Goal: Answer question/provide support: Share knowledge or assist other users

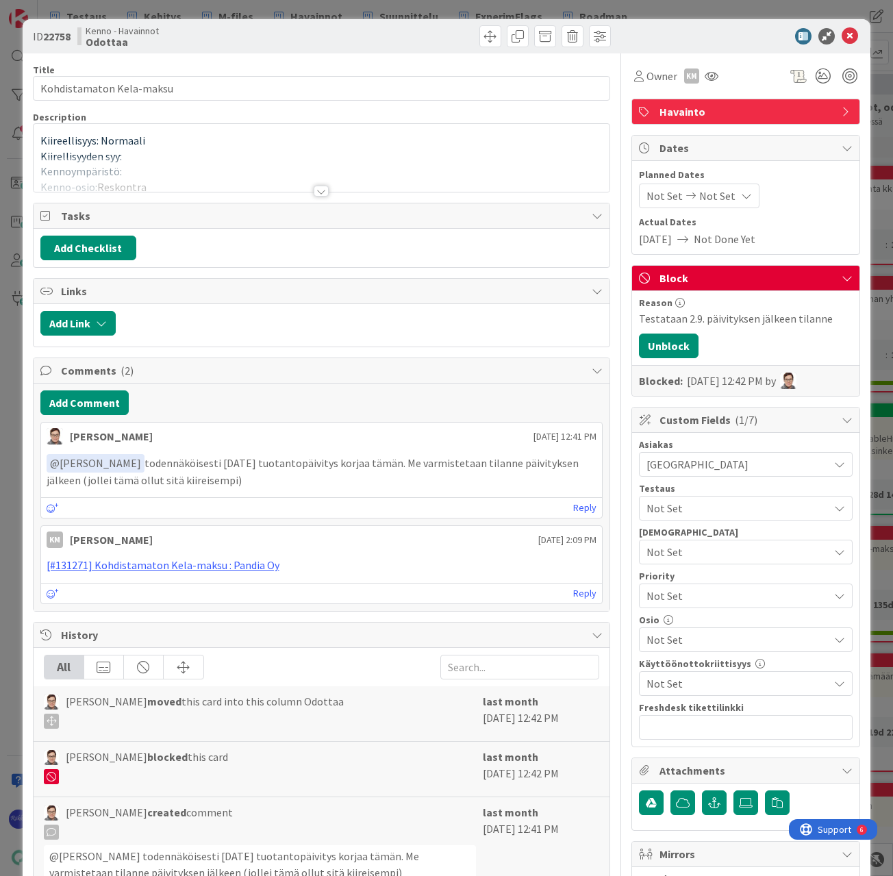
click at [316, 188] on div at bounding box center [321, 191] width 15 height 11
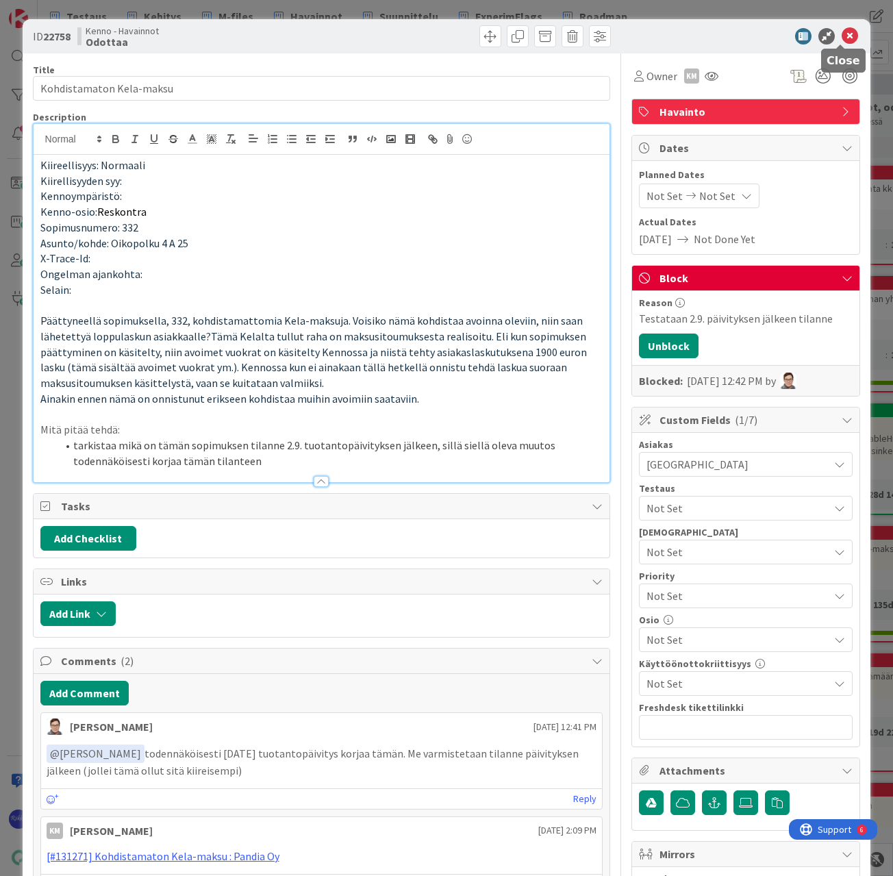
click at [842, 34] on icon at bounding box center [850, 36] width 16 height 16
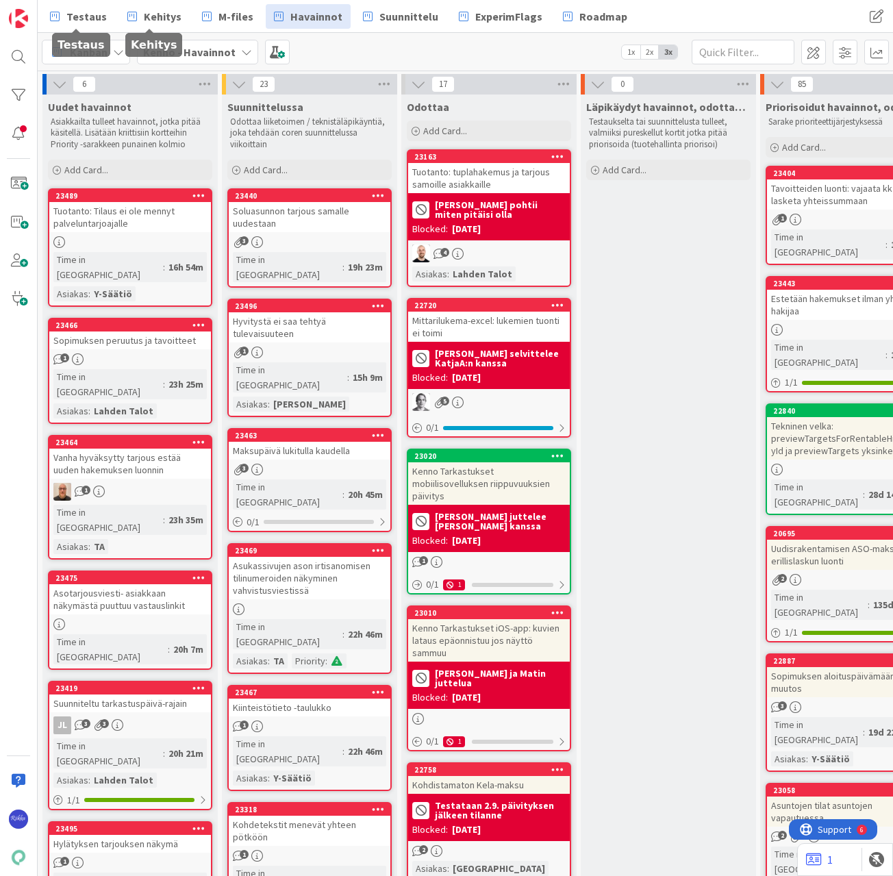
click at [74, 17] on span "Testaus" at bounding box center [86, 16] width 40 height 16
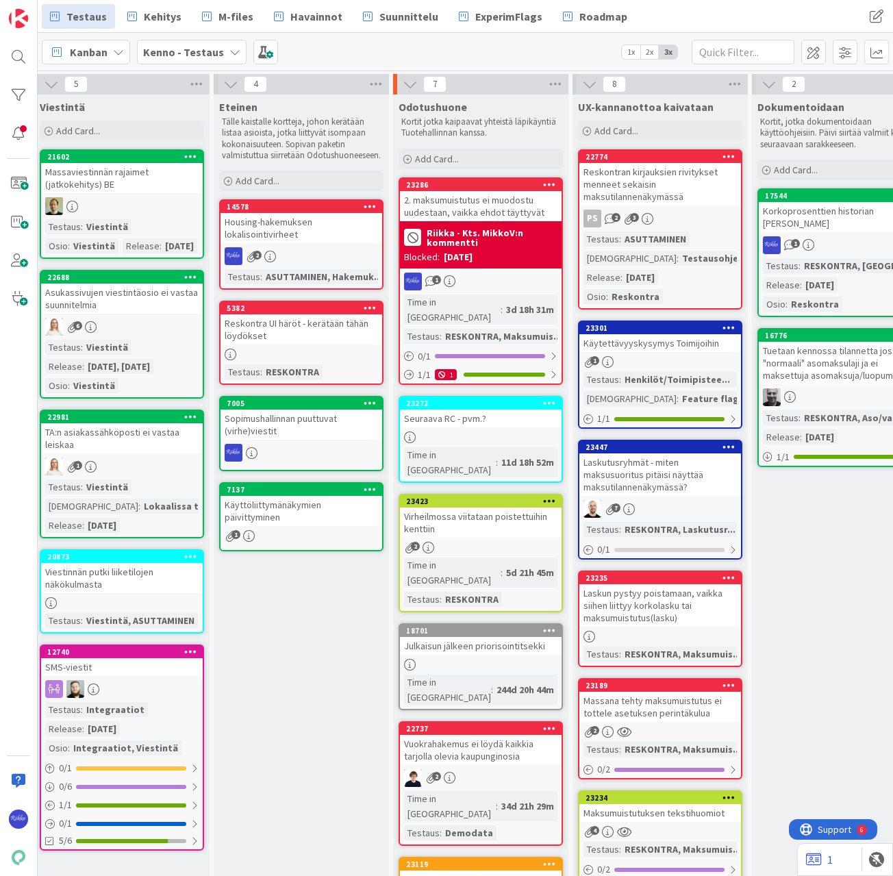
scroll to position [0, 618]
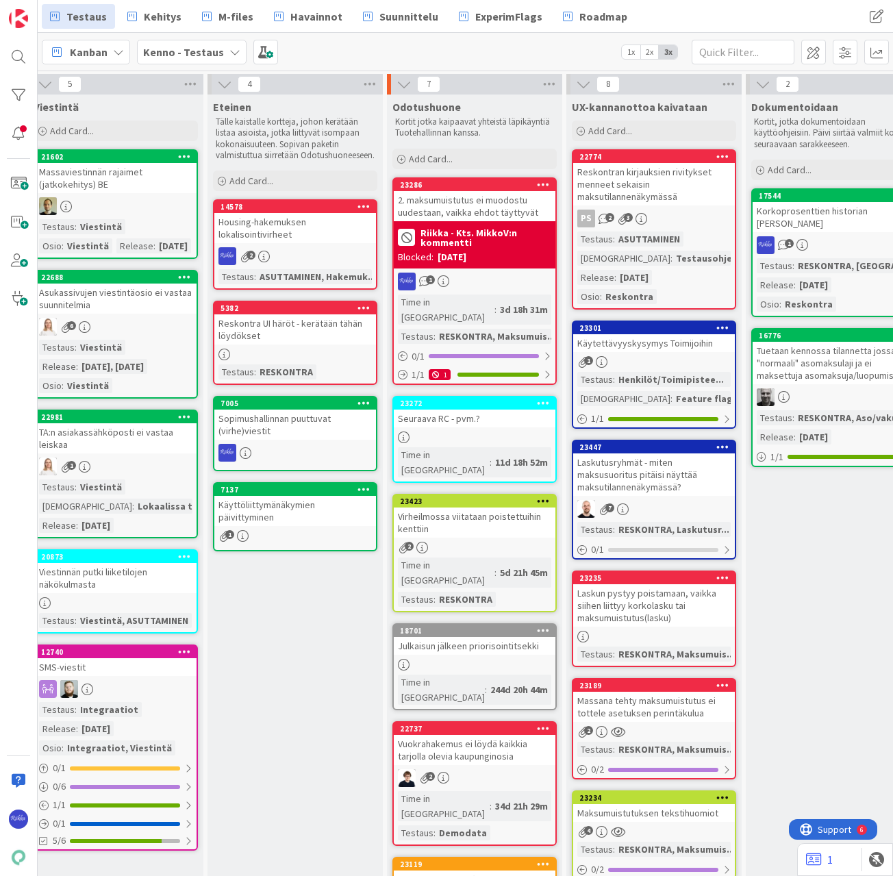
click at [652, 480] on div "Laskutusryhmät - miten maksusuoritus pitäisi näyttää maksutilannenäkymässä?" at bounding box center [654, 474] width 162 height 42
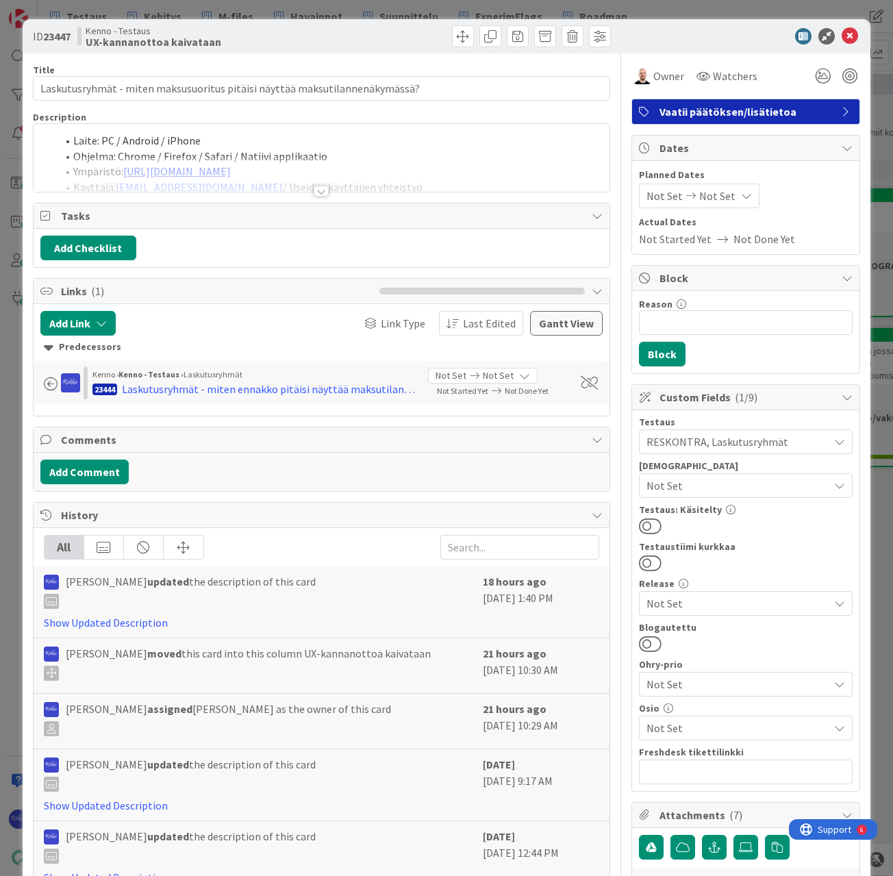
click at [319, 190] on div at bounding box center [321, 191] width 15 height 11
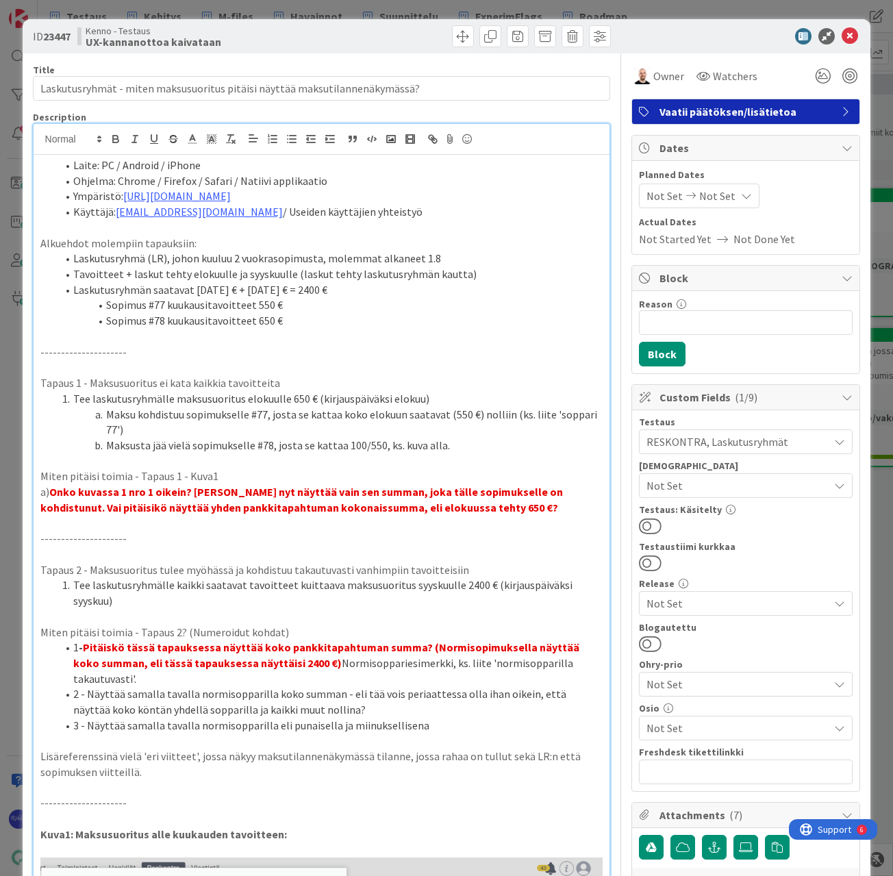
click at [492, 512] on p "a) Onko kuvassa 1 nro 1 oikein? [PERSON_NAME] nyt näyttää vain sen summan, joka…" at bounding box center [321, 499] width 563 height 31
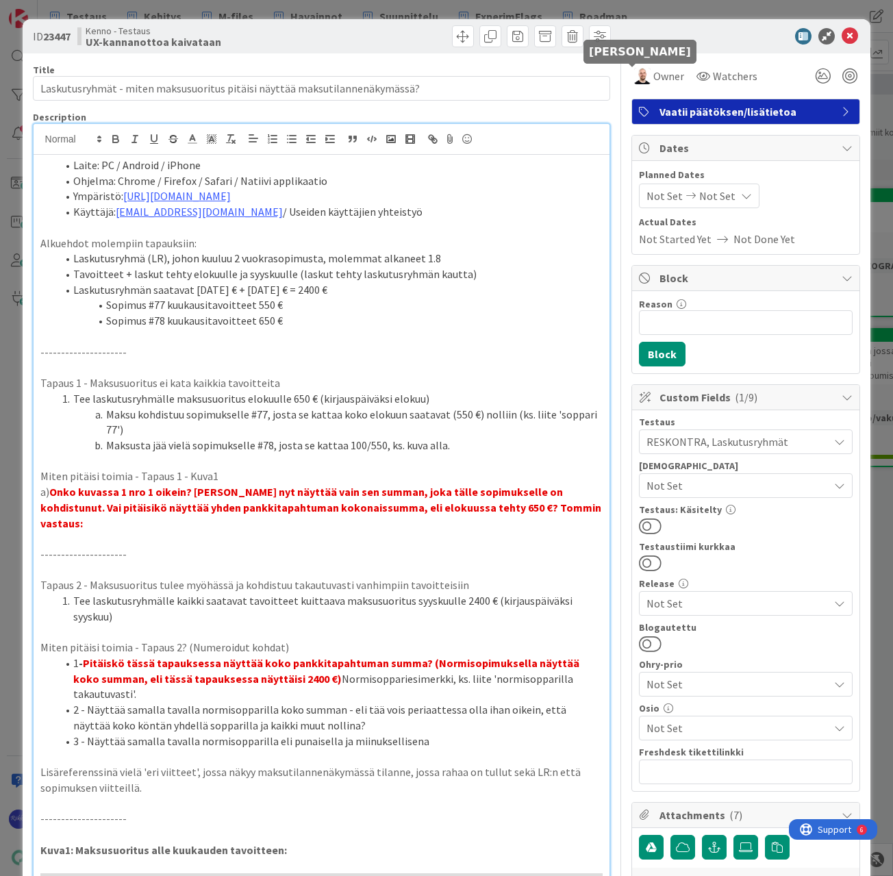
click at [635, 71] on img at bounding box center [642, 76] width 16 height 16
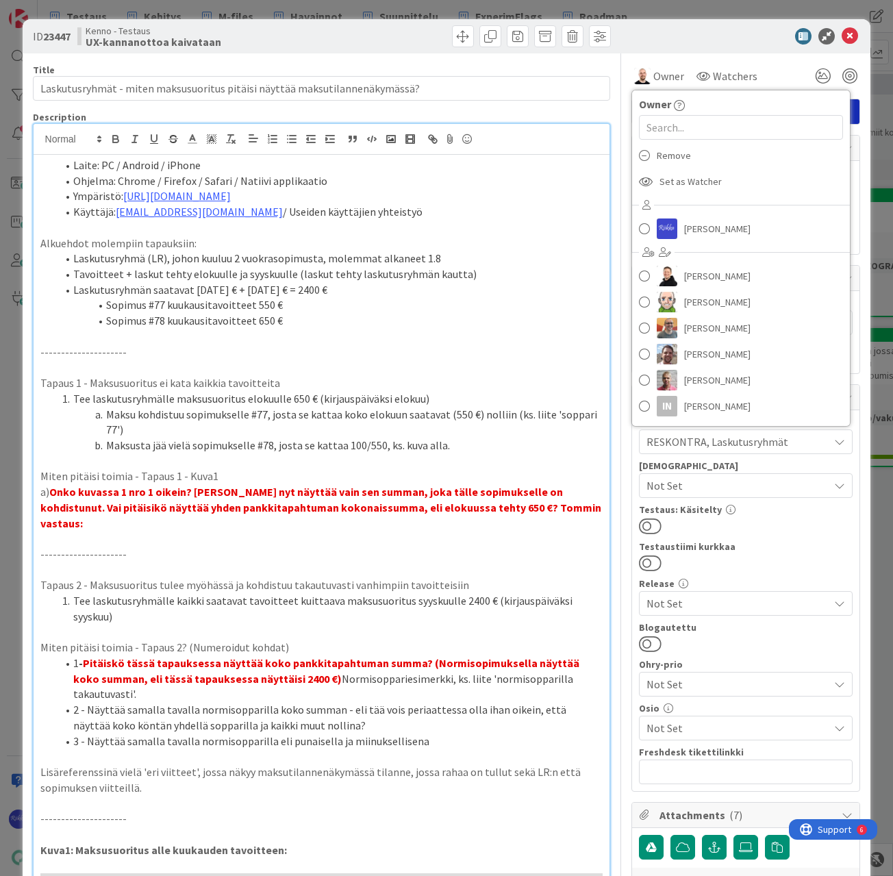
click at [684, 160] on div "Remove" at bounding box center [741, 155] width 218 height 26
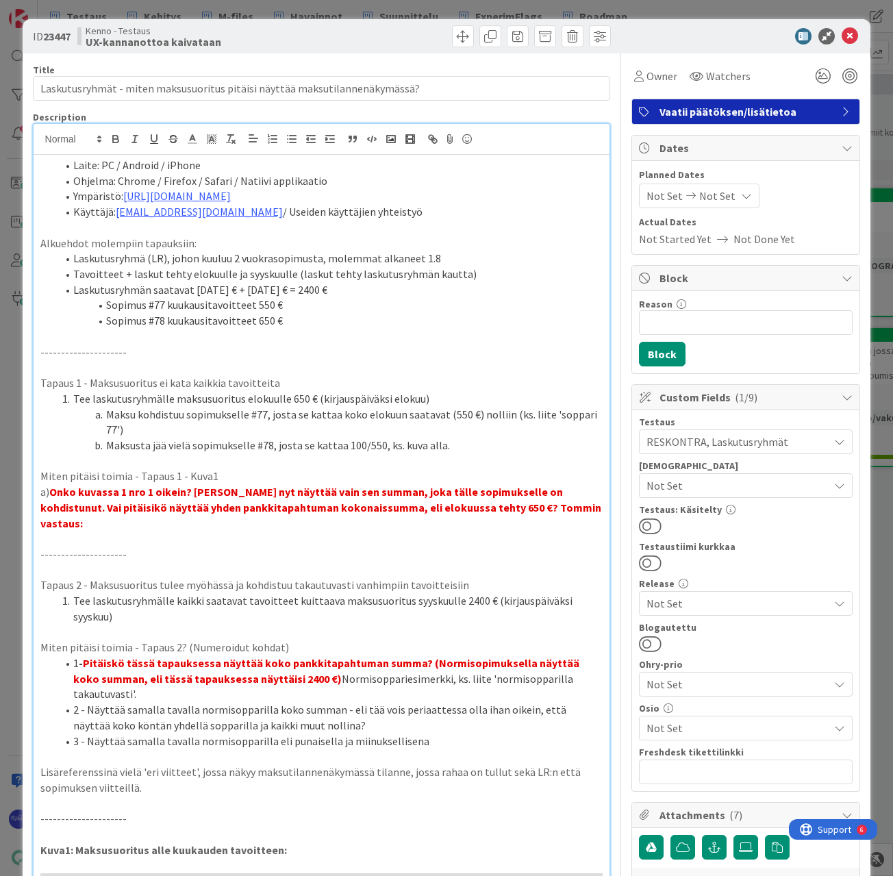
click at [462, 508] on strong "Onko kuvassa 1 nro 1 oikein? [PERSON_NAME] nyt näyttää vain sen summan, joka tä…" at bounding box center [321, 507] width 563 height 45
click at [164, 520] on p "Tommin vastaus:" at bounding box center [321, 524] width 563 height 16
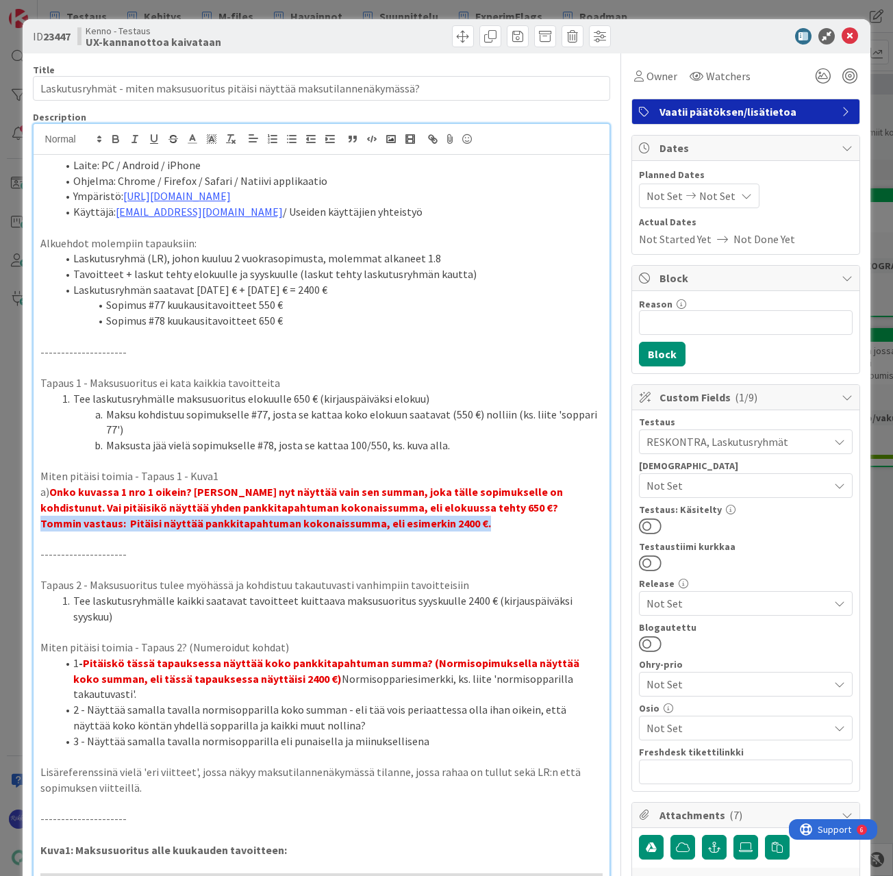
drag, startPoint x: 39, startPoint y: 524, endPoint x: 494, endPoint y: 517, distance: 455.5
click at [191, 136] on polyline at bounding box center [192, 137] width 5 height 5
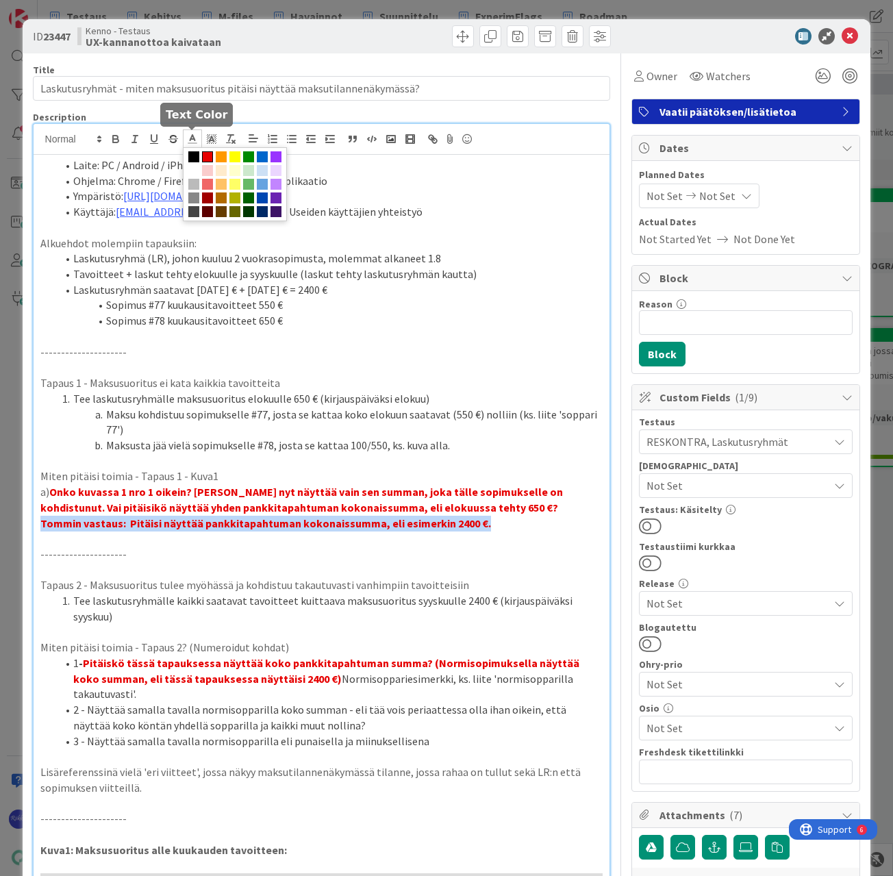
click at [262, 161] on span at bounding box center [262, 156] width 11 height 11
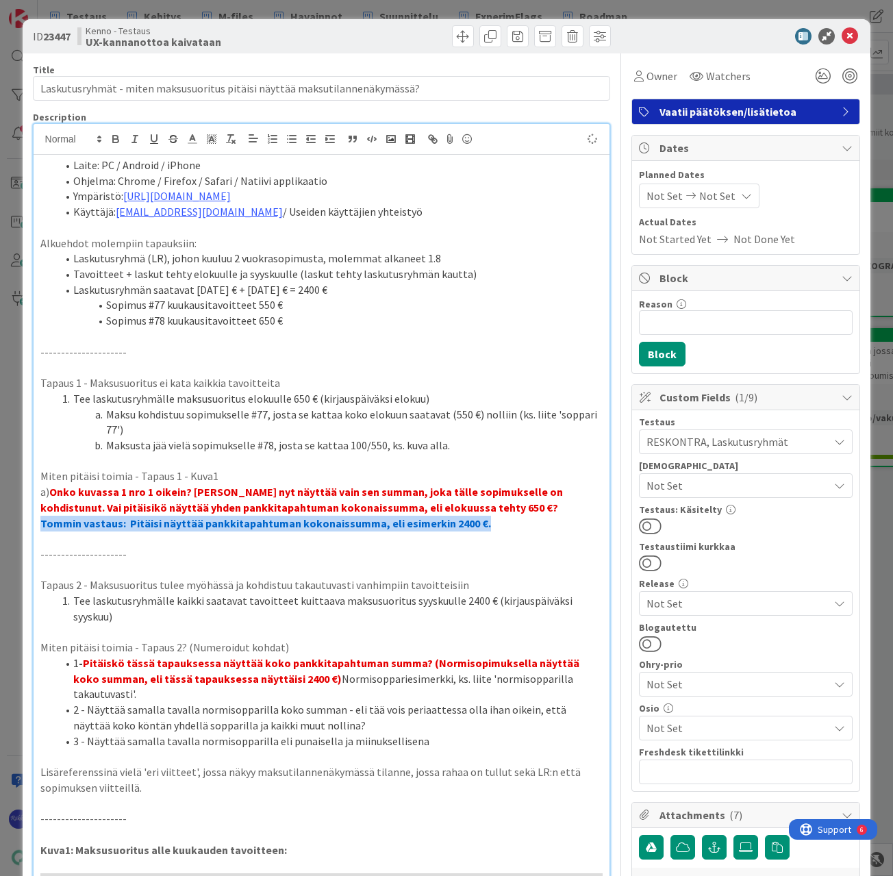
click at [494, 521] on p "Tommin vastaus: Pitäisi näyttää pankkitapahtuman kokonaissumma, eli esimerkin 2…" at bounding box center [321, 524] width 563 height 16
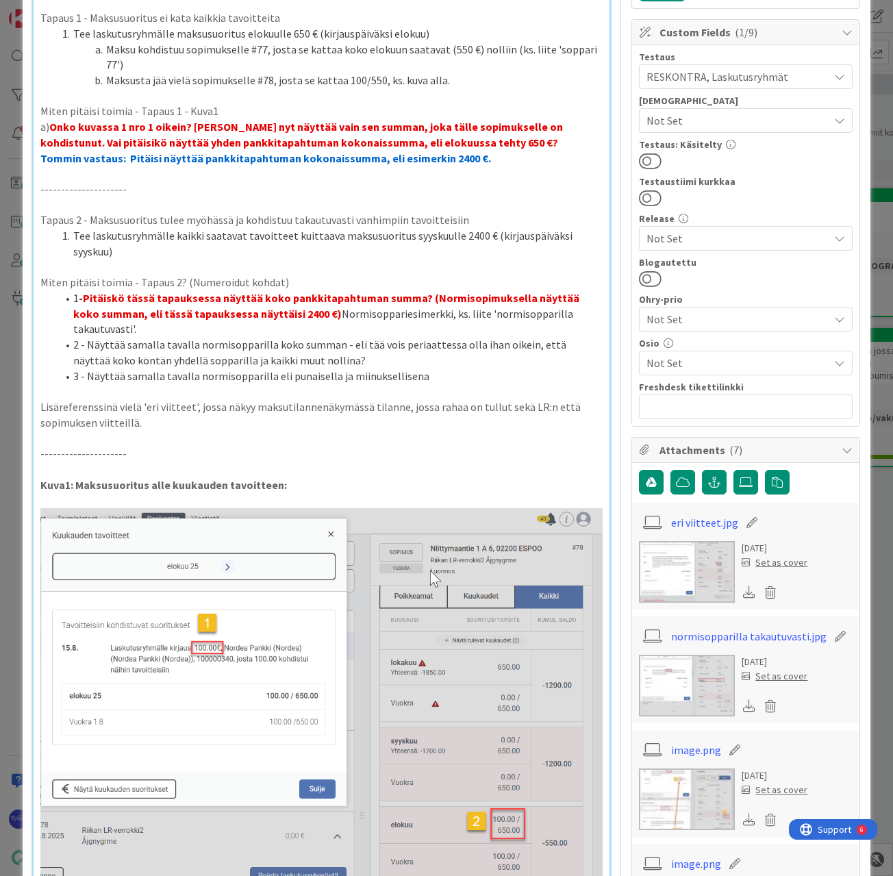
scroll to position [274, 0]
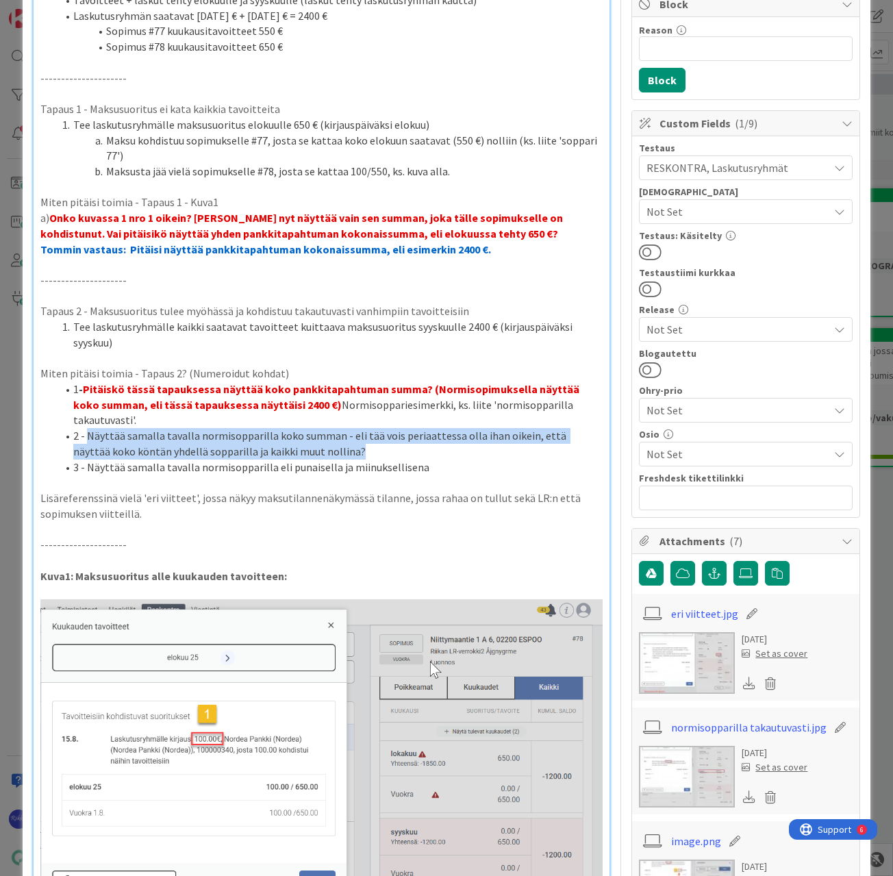
drag, startPoint x: 86, startPoint y: 420, endPoint x: 336, endPoint y: 436, distance: 249.8
click at [336, 436] on li "2 - Näyttää samalla tavalla normisopparilla koko summan - eli tää vois periaatt…" at bounding box center [330, 443] width 547 height 31
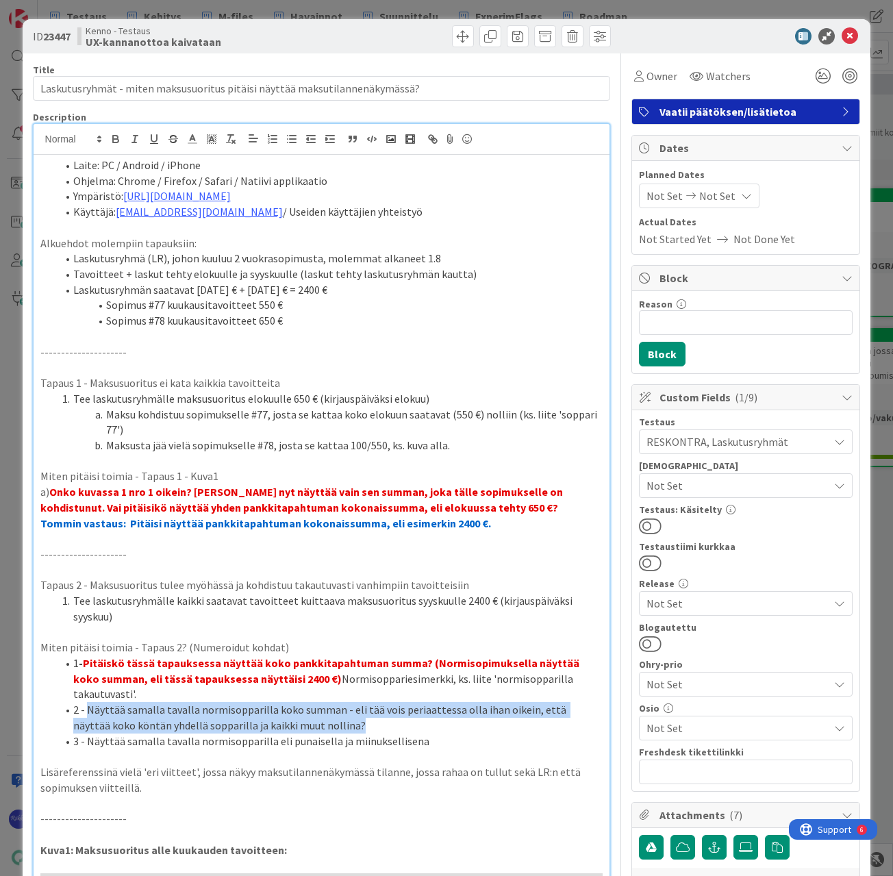
scroll to position [205, 0]
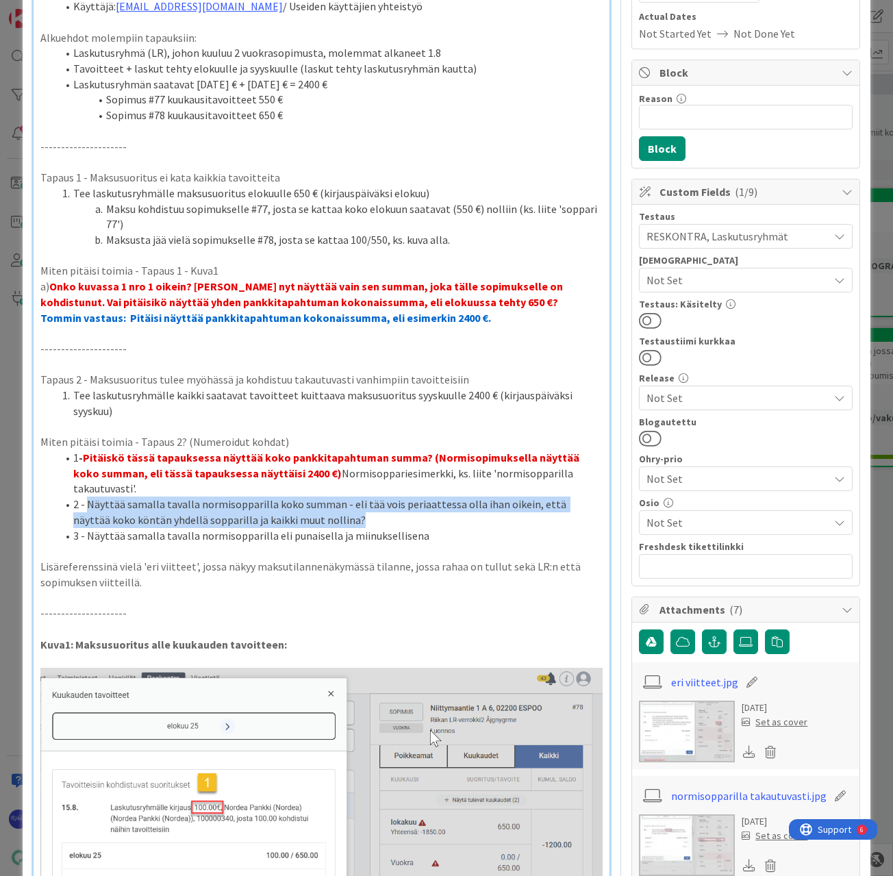
click at [334, 503] on li "2 - Näyttää samalla tavalla normisopparilla koko summan - eli tää vois periaatt…" at bounding box center [330, 512] width 547 height 31
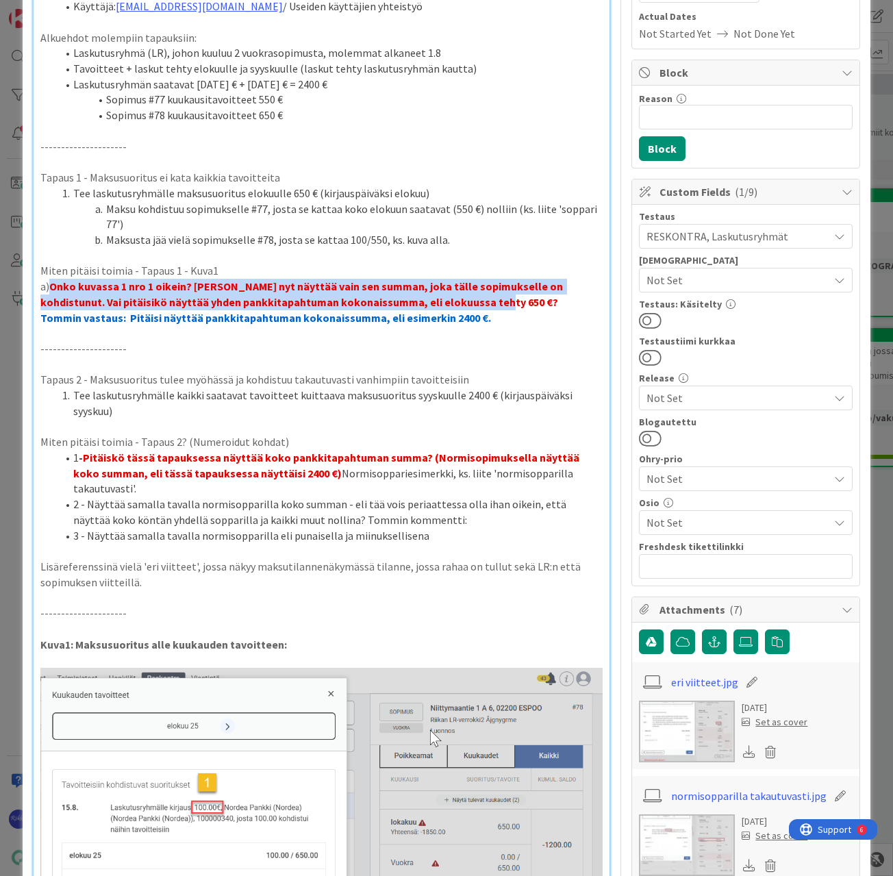
drag, startPoint x: 51, startPoint y: 286, endPoint x: 477, endPoint y: 297, distance: 426.8
click at [477, 297] on p "a) Onko kuvassa 1 nro 1 oikein? [PERSON_NAME] nyt näyttää vain sen summan, joka…" at bounding box center [321, 294] width 563 height 31
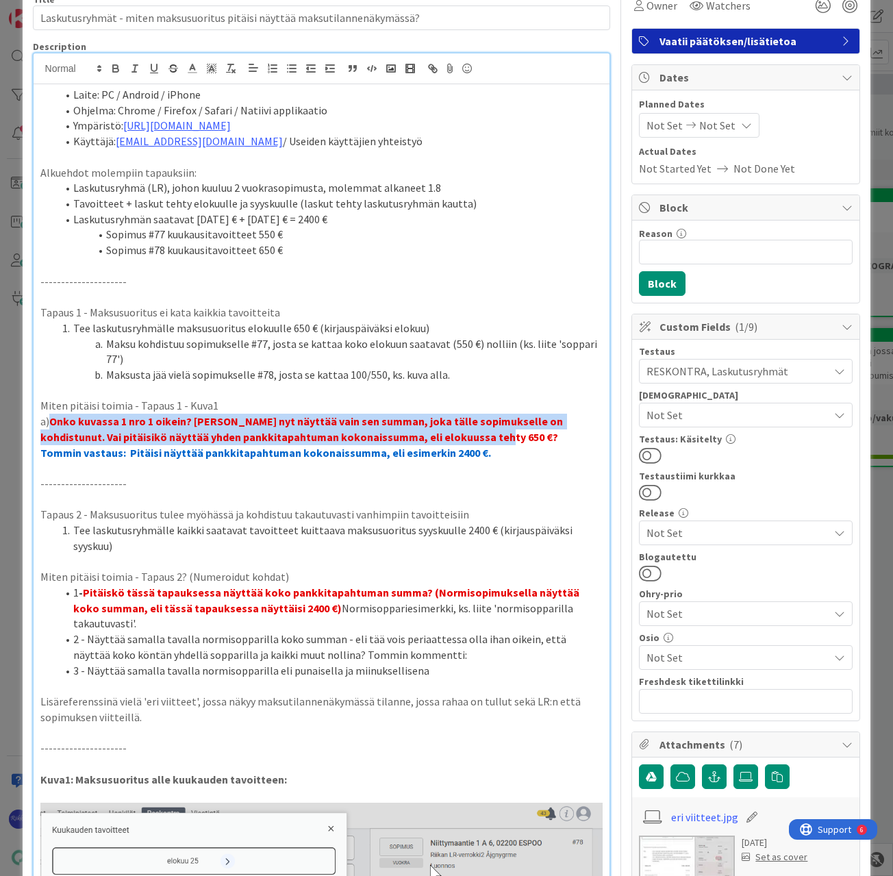
scroll to position [0, 0]
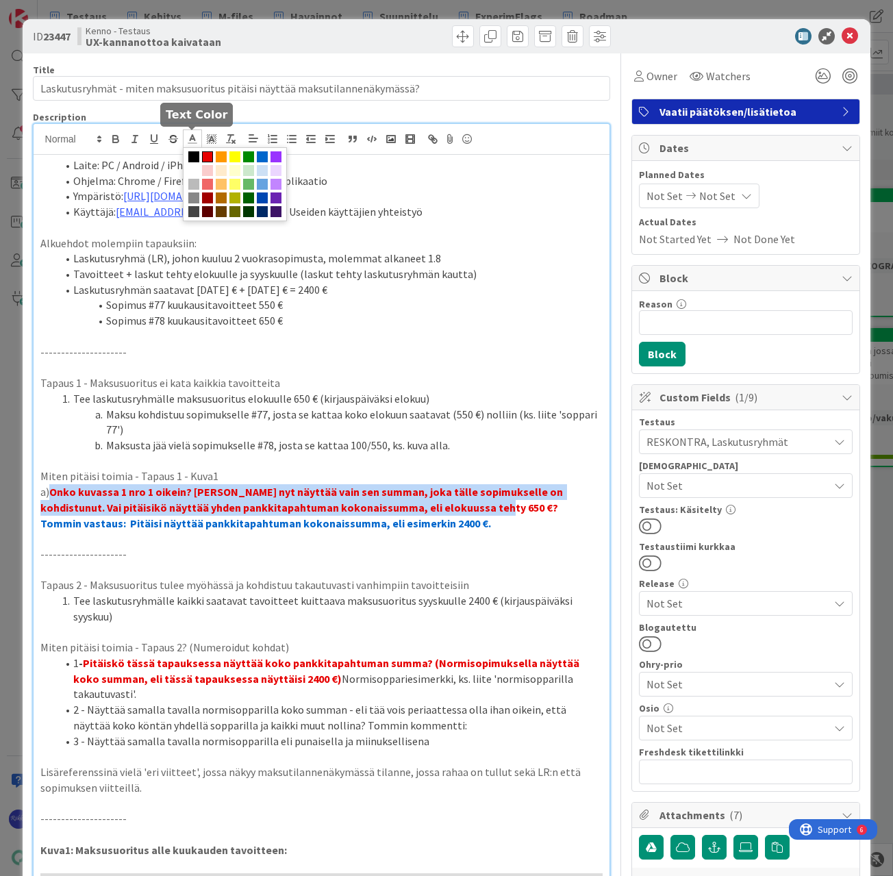
click at [192, 140] on icon at bounding box center [192, 139] width 12 height 12
click at [195, 155] on span at bounding box center [193, 156] width 11 height 11
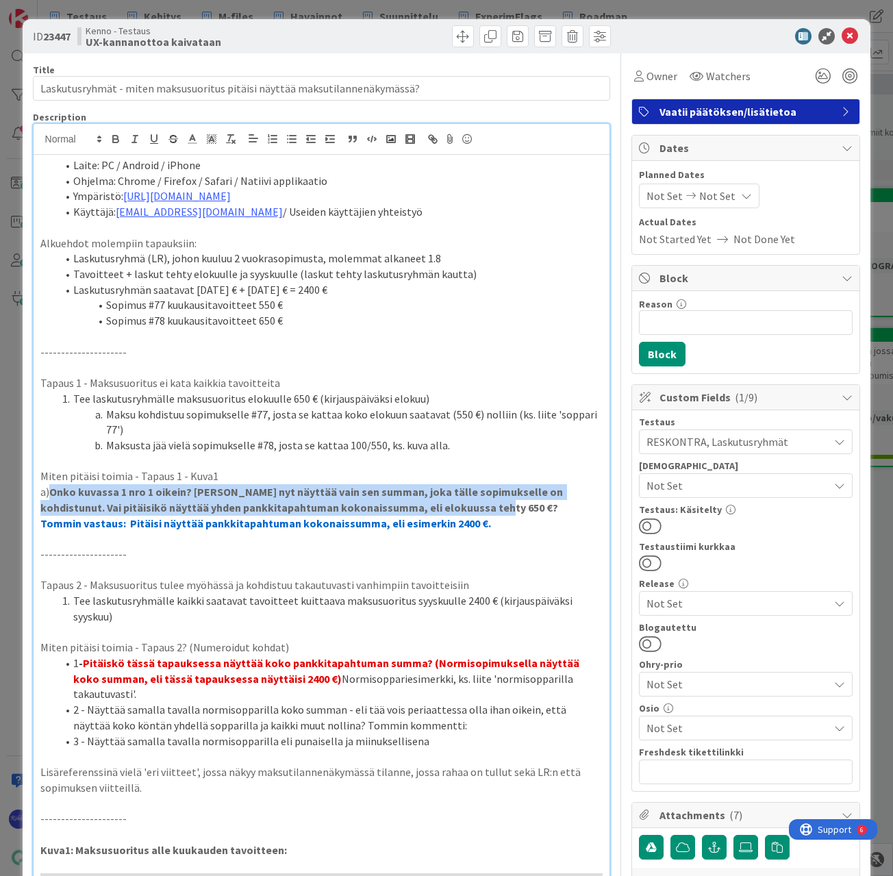
click at [494, 510] on p "a) Onko kuvassa 1 nro 1 oikein? [PERSON_NAME] nyt näyttää vain sen summan, joka…" at bounding box center [321, 499] width 563 height 31
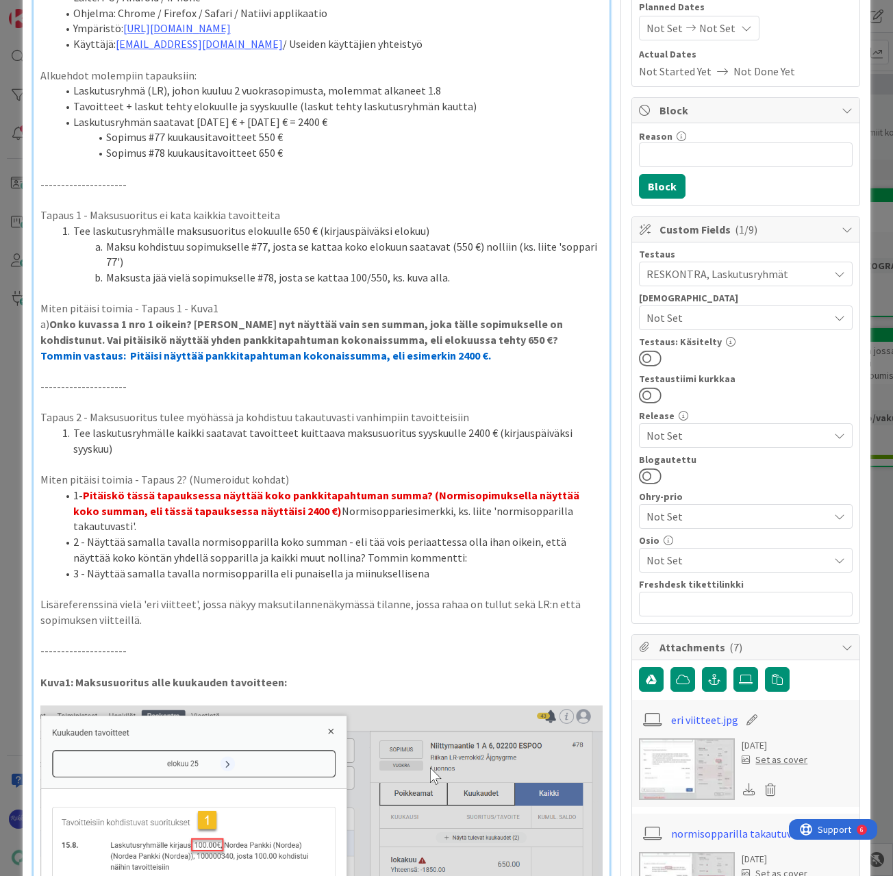
scroll to position [205, 0]
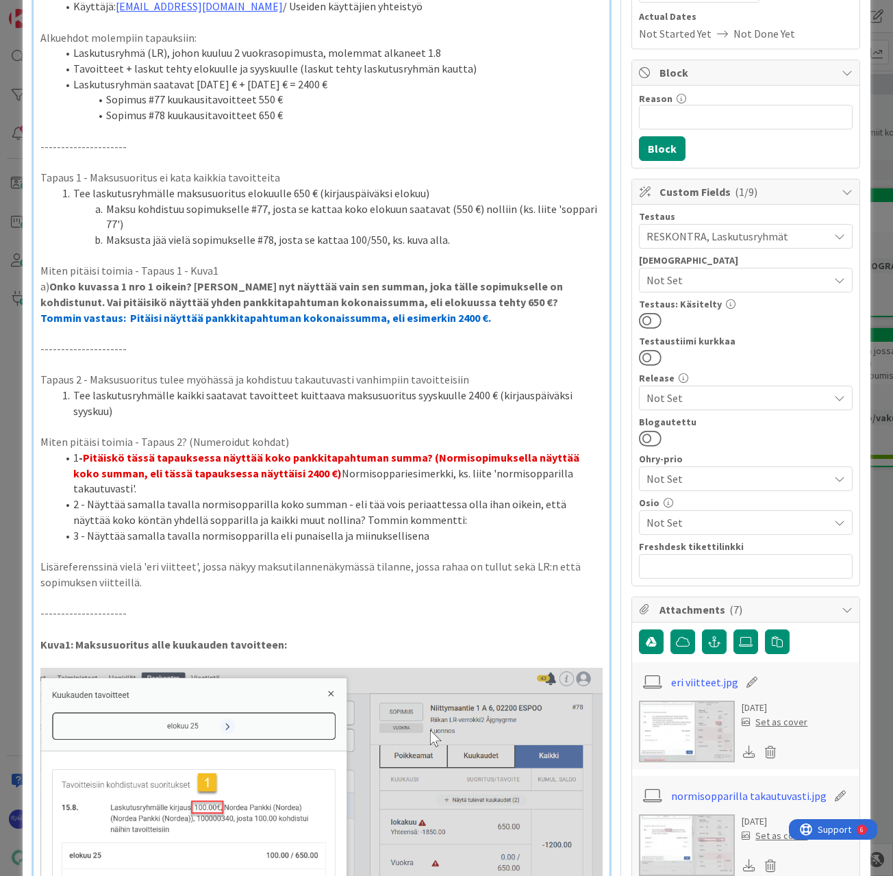
click at [306, 472] on li "1 - Pitäiskö tässä tapauksessa näyttää koko pankkitapahtuman summa? (Normisopim…" at bounding box center [330, 473] width 547 height 47
click at [594, 471] on div "Laite: PC / Android / iPhone Ohjelma: Chrome / Firefox / Safari / Natiivi appli…" at bounding box center [322, 853] width 577 height 1808
drag, startPoint x: 84, startPoint y: 458, endPoint x: 319, endPoint y: 484, distance: 236.4
click at [319, 484] on li "1 - Pitäiskö tässä tapauksessa näyttää koko pankkitapahtuman summa? (Normisopim…" at bounding box center [330, 473] width 547 height 47
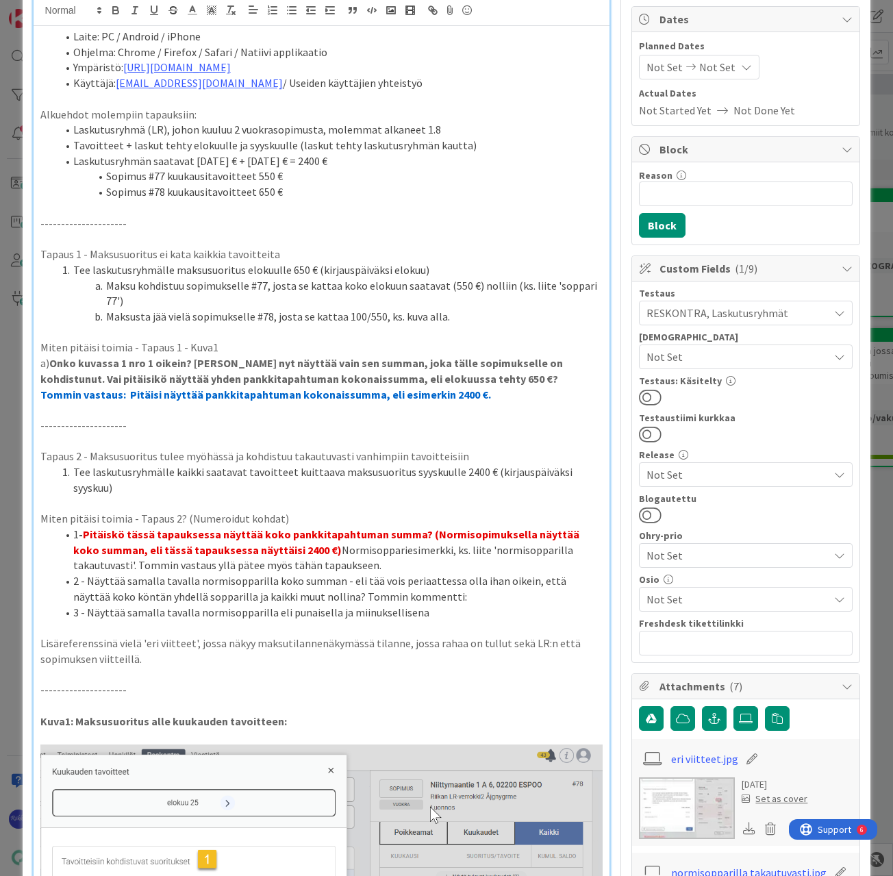
scroll to position [0, 0]
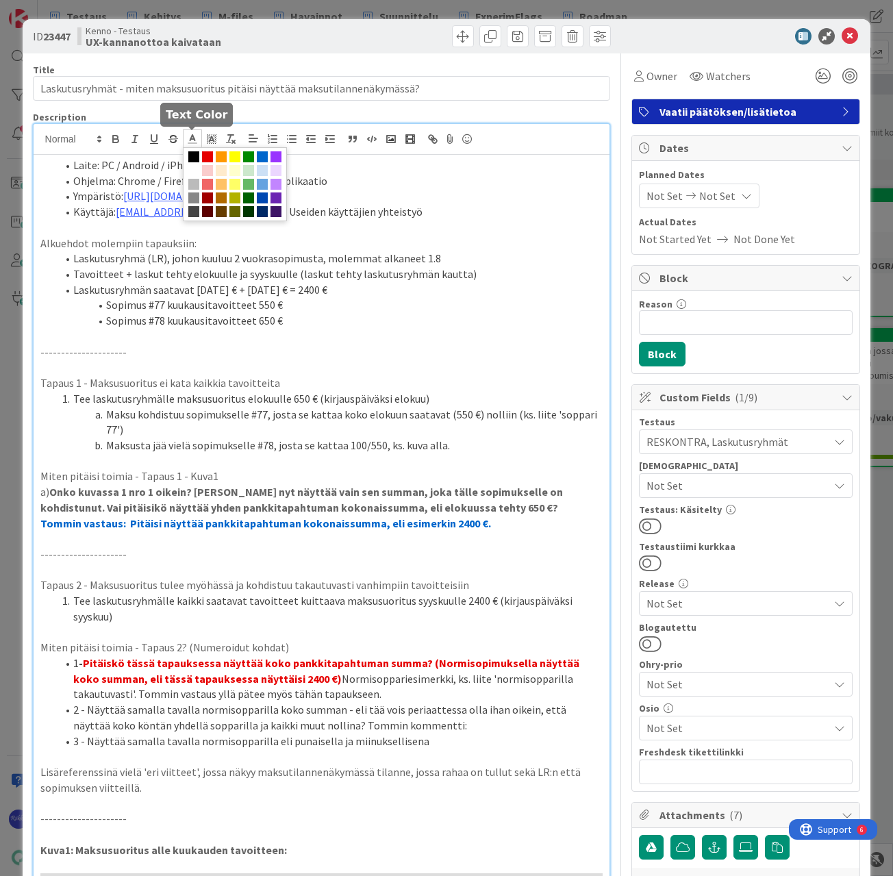
click at [193, 139] on line at bounding box center [191, 139] width 3 height 0
click at [192, 156] on span at bounding box center [193, 156] width 11 height 11
click at [358, 695] on li "1 - Pitäiskö tässä tapauksessa näyttää koko pankkitapahtuman summa? (Normisopim…" at bounding box center [330, 678] width 547 height 47
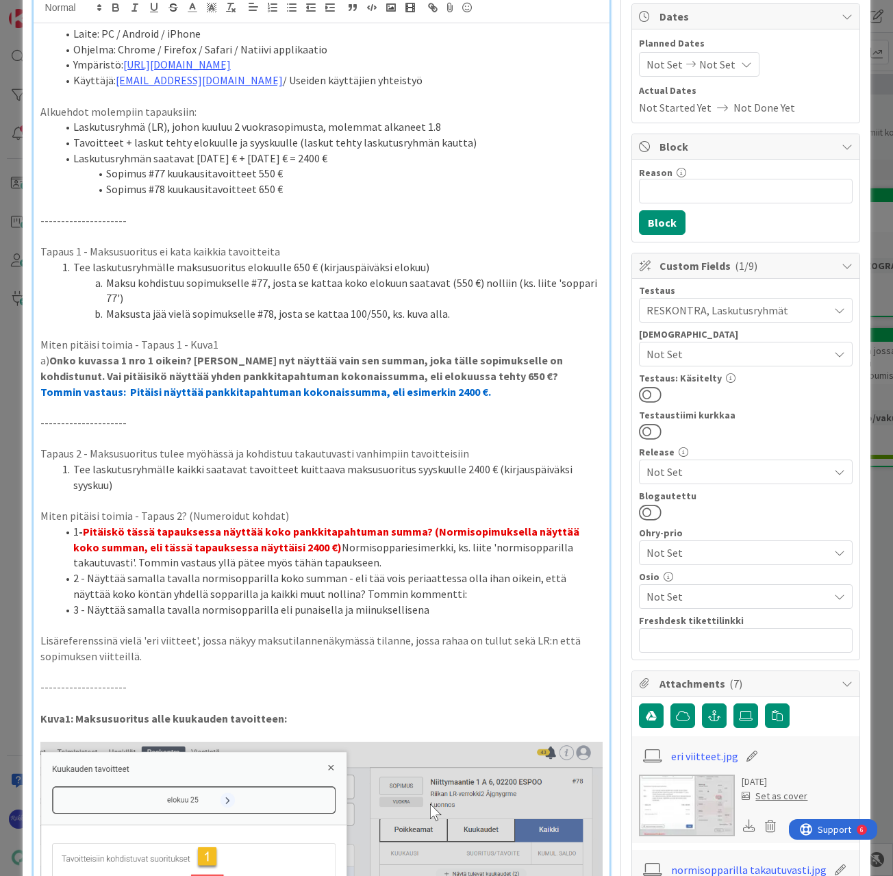
scroll to position [137, 0]
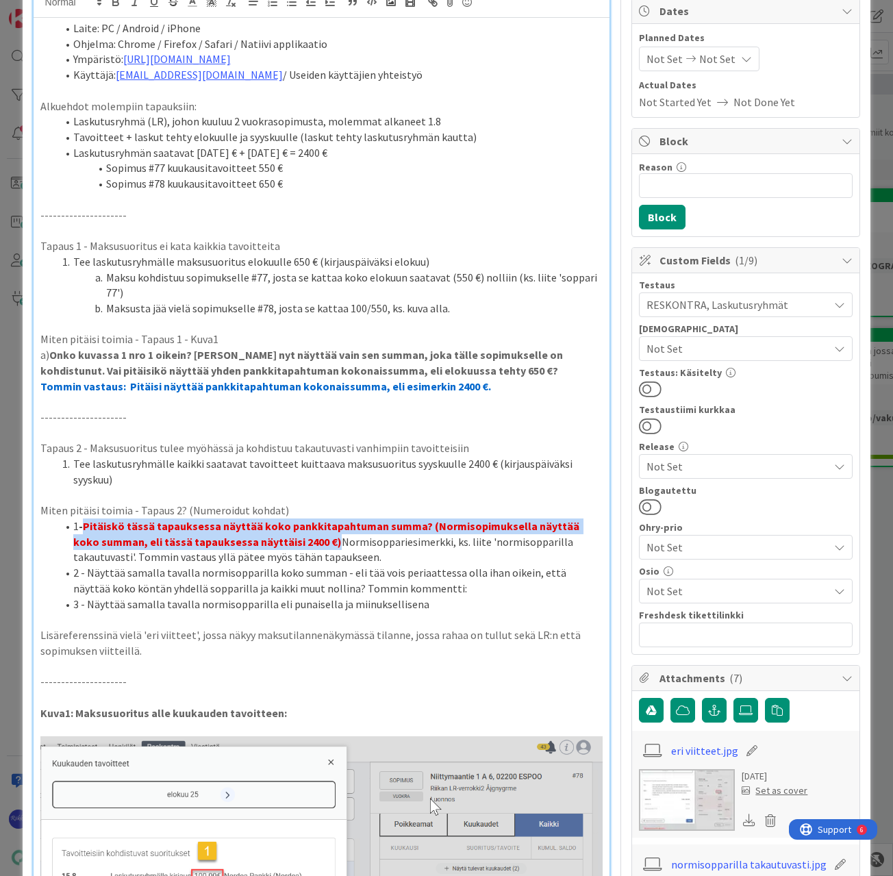
drag, startPoint x: 304, startPoint y: 541, endPoint x: 80, endPoint y: 525, distance: 224.5
click at [80, 525] on li "1 - Pitäiskö tässä tapauksessa näyttää koko pankkitapahtuman summa? (Normisopim…" at bounding box center [330, 541] width 547 height 47
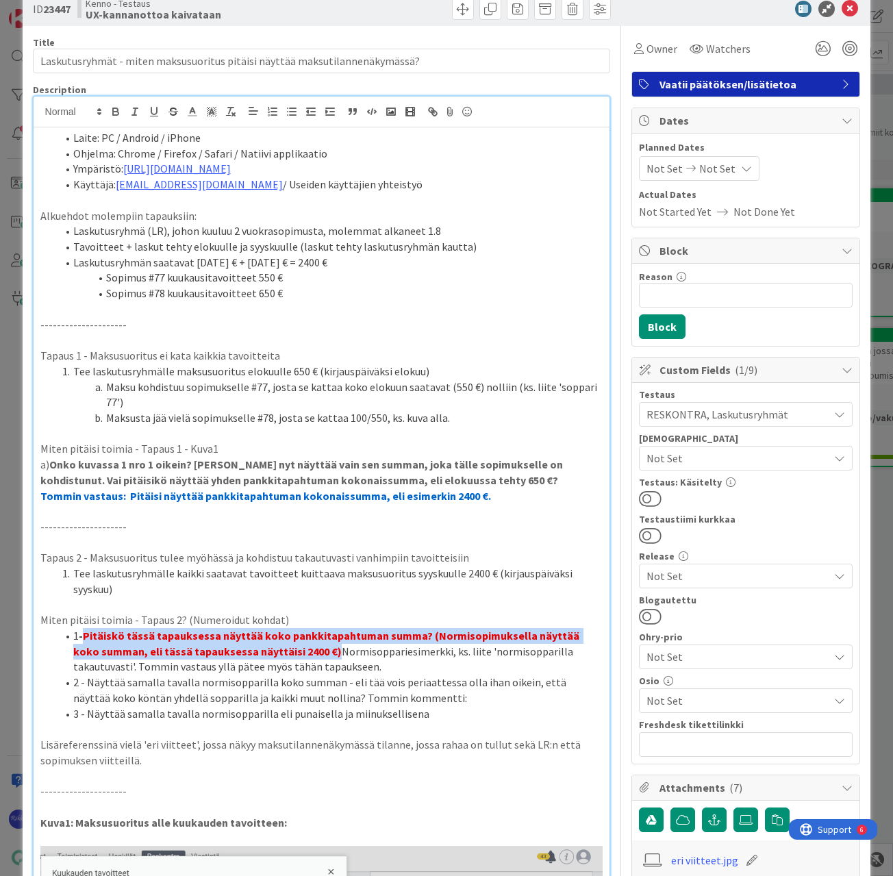
scroll to position [0, 0]
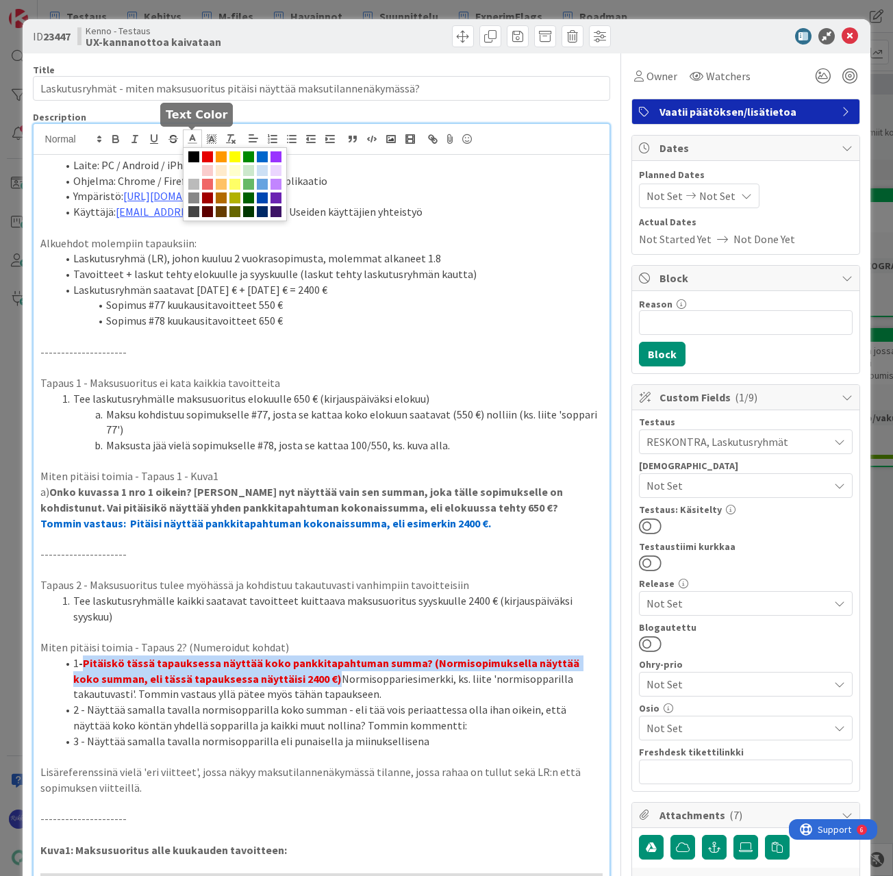
click at [188, 140] on icon at bounding box center [192, 139] width 12 height 12
click at [194, 159] on span at bounding box center [193, 156] width 11 height 11
click at [329, 668] on strong "Pitäiskö tässä tapauksessa näyttää koko pankkitapahtuman summa? (Normisopimukse…" at bounding box center [327, 670] width 508 height 29
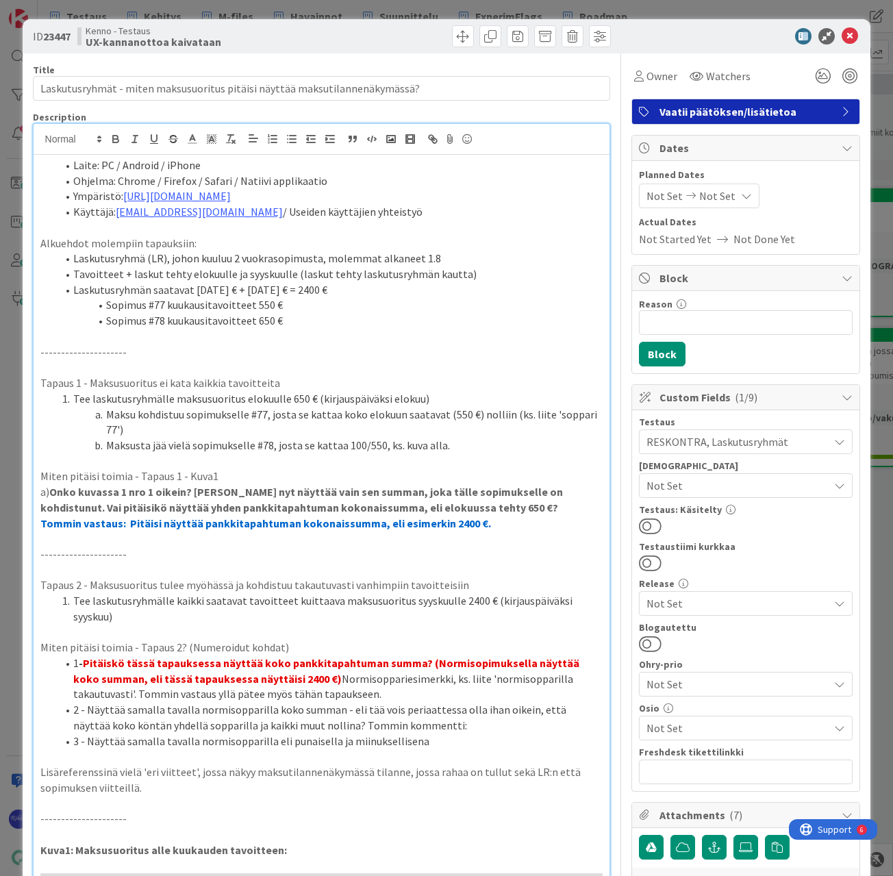
drag, startPoint x: 308, startPoint y: 676, endPoint x: 88, endPoint y: 663, distance: 220.2
click at [88, 663] on li "1 - Pitäiskö tässä tapauksessa näyttää koko pankkitapahtuman summa? (Normisopim…" at bounding box center [330, 678] width 547 height 47
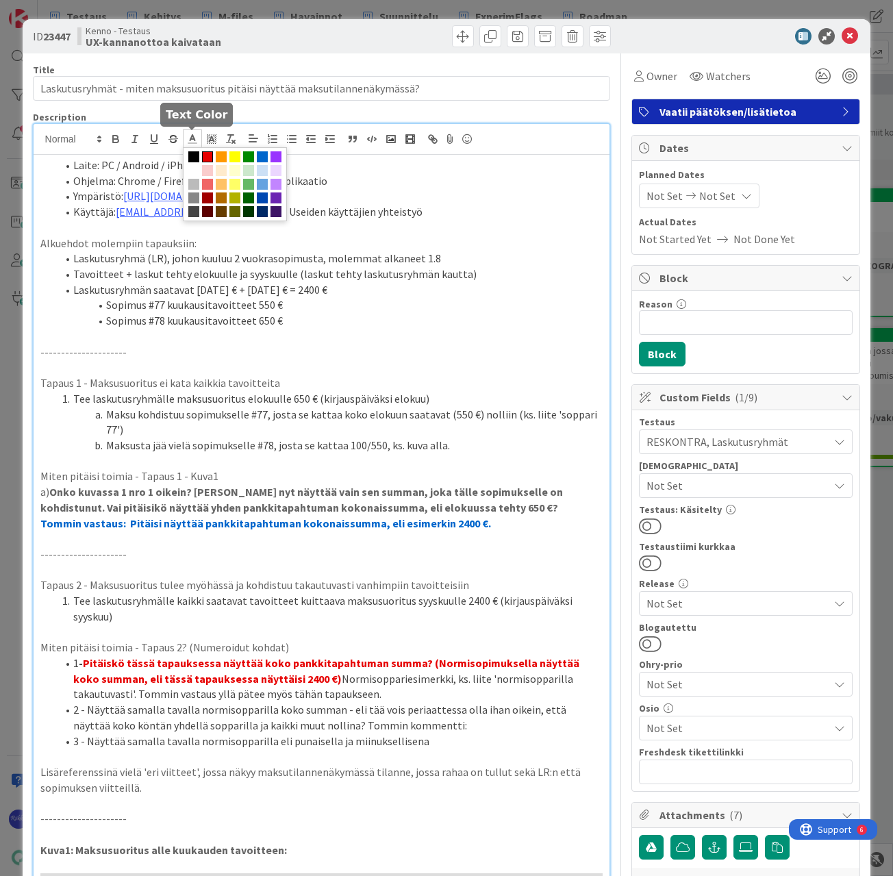
click at [189, 139] on icon at bounding box center [192, 139] width 12 height 12
click at [207, 169] on span at bounding box center [207, 170] width 11 height 11
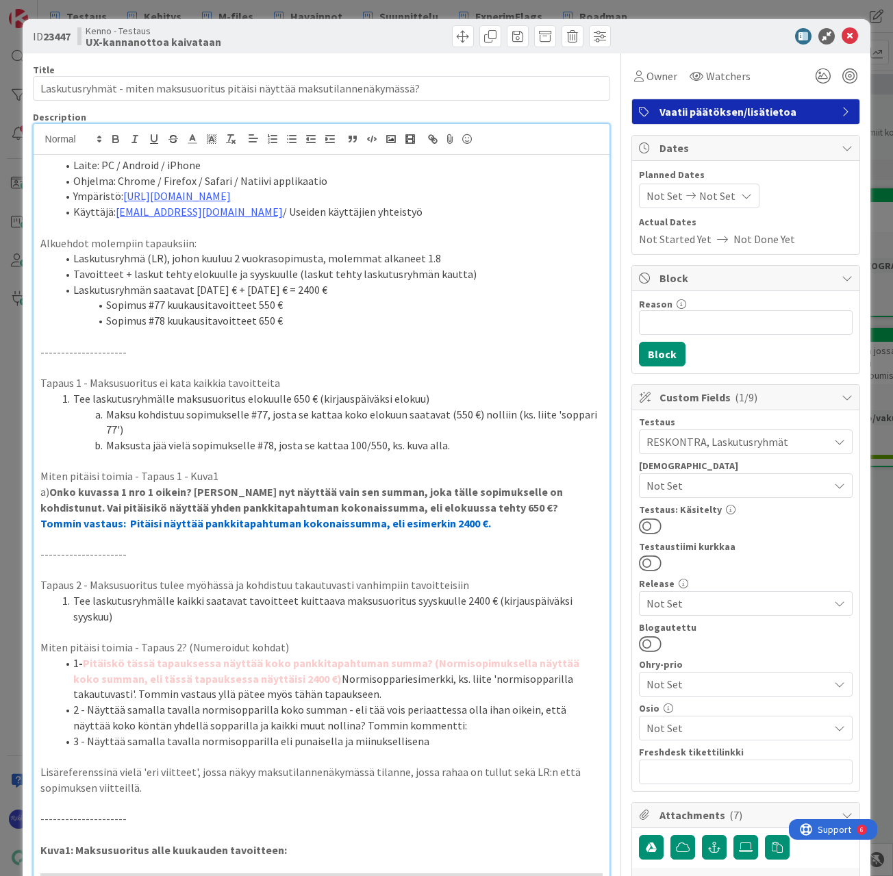
click at [329, 684] on li "1 - Pitäiskö tässä tapauksessa näyttää koko pankkitapahtuman summa? (Normisopim…" at bounding box center [330, 678] width 547 height 47
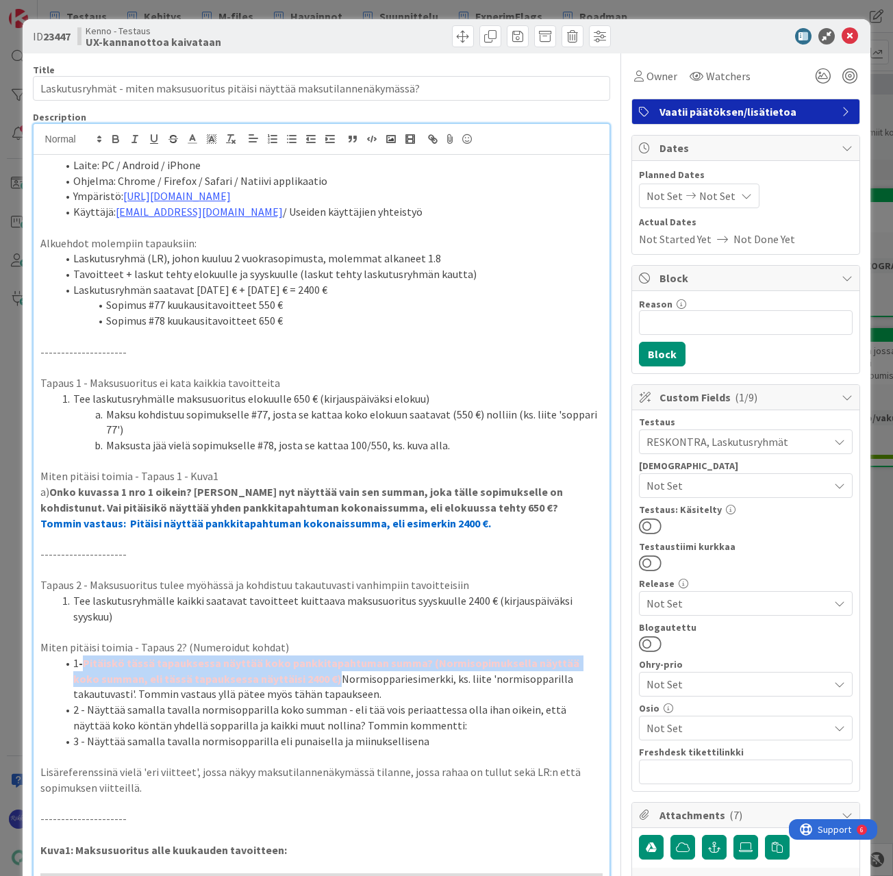
drag, startPoint x: 304, startPoint y: 675, endPoint x: 88, endPoint y: 664, distance: 216.7
click at [88, 664] on strong "Pitäiskö tässä tapauksessa näyttää koko pankkitapahtuman summa? (Normisopimukse…" at bounding box center [327, 670] width 508 height 29
click at [191, 140] on icon at bounding box center [192, 139] width 12 height 12
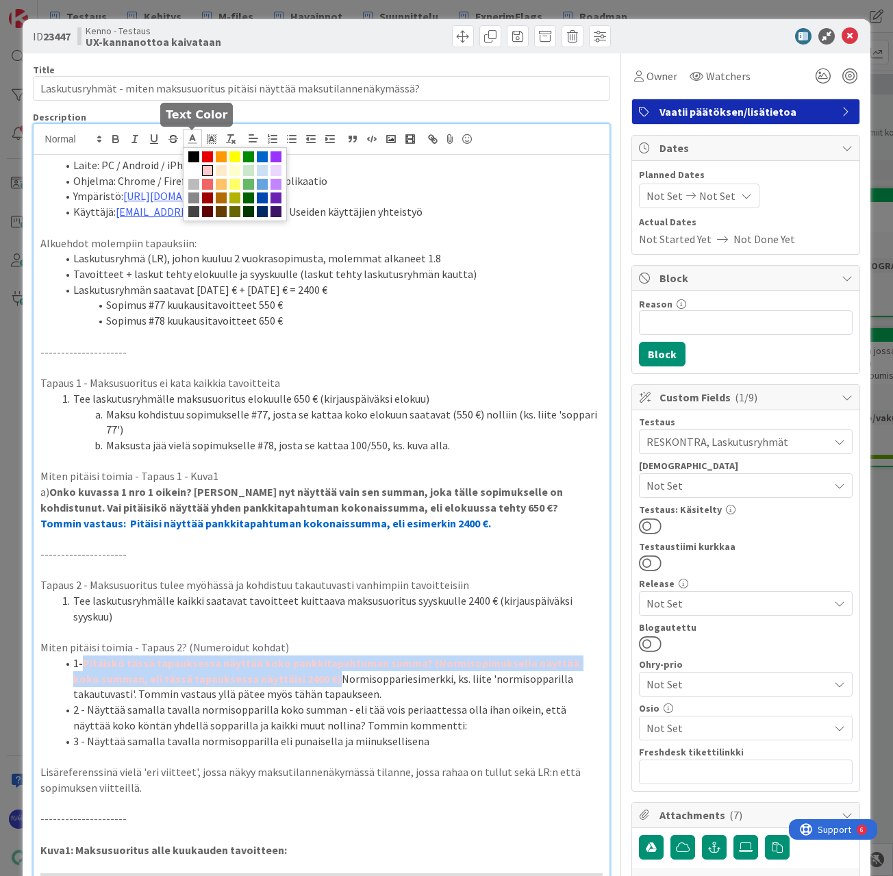
click at [191, 158] on span at bounding box center [193, 156] width 11 height 11
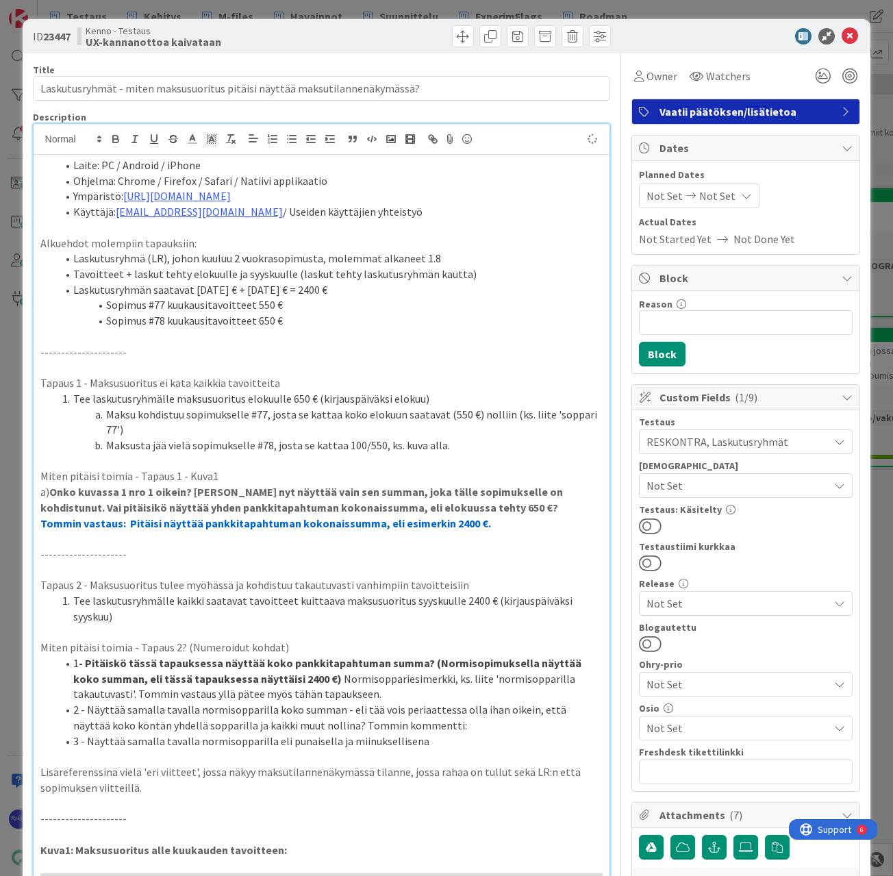
click at [329, 683] on li "1 - Pitäiskö tässä tapauksessa näyttää koko pankkitapahtuman summa? (Normisopim…" at bounding box center [330, 678] width 547 height 47
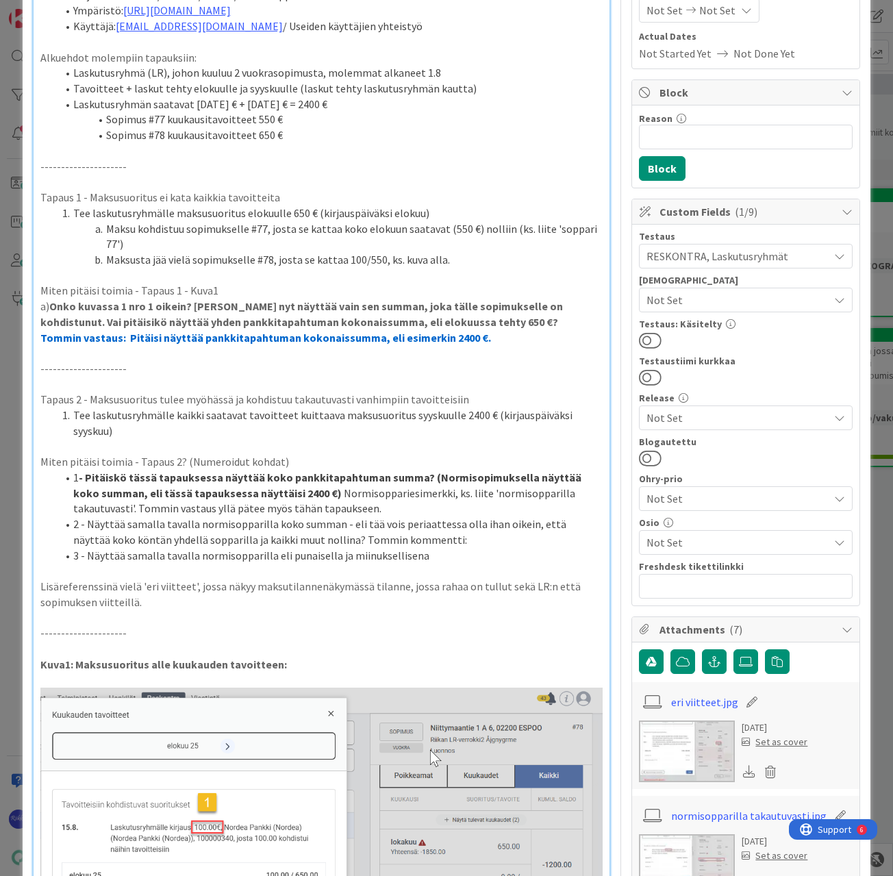
scroll to position [205, 0]
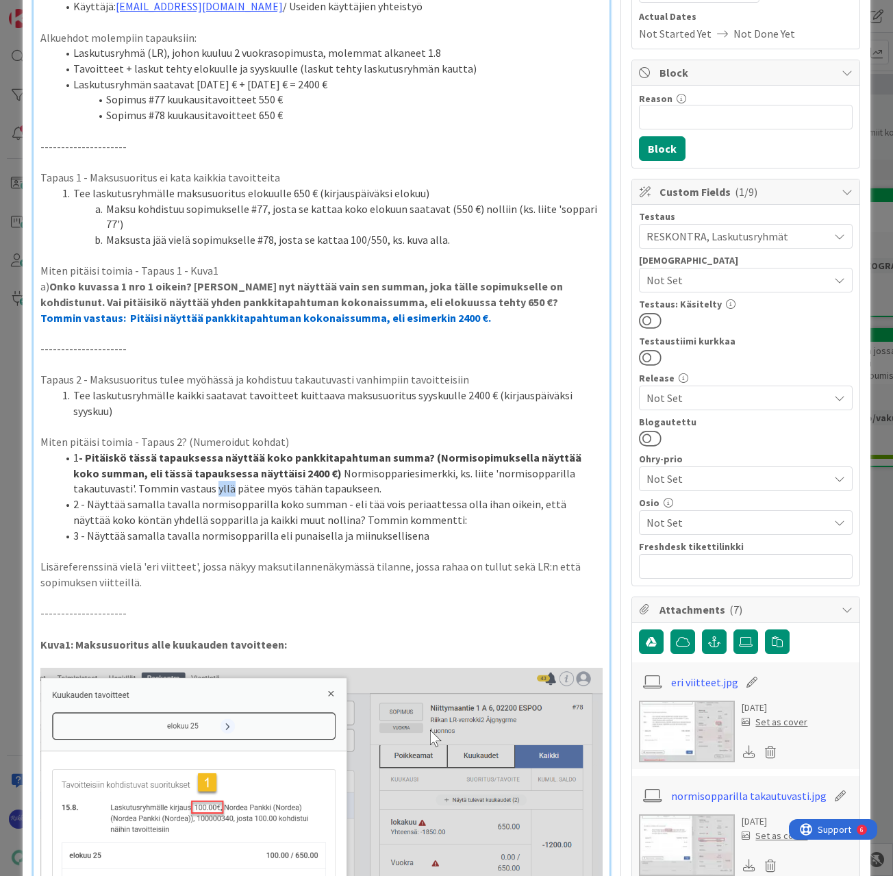
drag, startPoint x: 149, startPoint y: 492, endPoint x: 164, endPoint y: 489, distance: 16.0
click at [164, 489] on li "1 - Pitäiskö tässä tapauksessa näyttää koko pankkitapahtuman summa? (Normisopim…" at bounding box center [330, 473] width 547 height 47
drag, startPoint x: 201, startPoint y: 487, endPoint x: 255, endPoint y: 486, distance: 54.8
click at [255, 486] on li "1 - Pitäiskö tässä tapauksessa näyttää koko pankkitapahtuman summa? (Normisopim…" at bounding box center [330, 473] width 547 height 47
drag, startPoint x: 150, startPoint y: 487, endPoint x: 256, endPoint y: 490, distance: 106.2
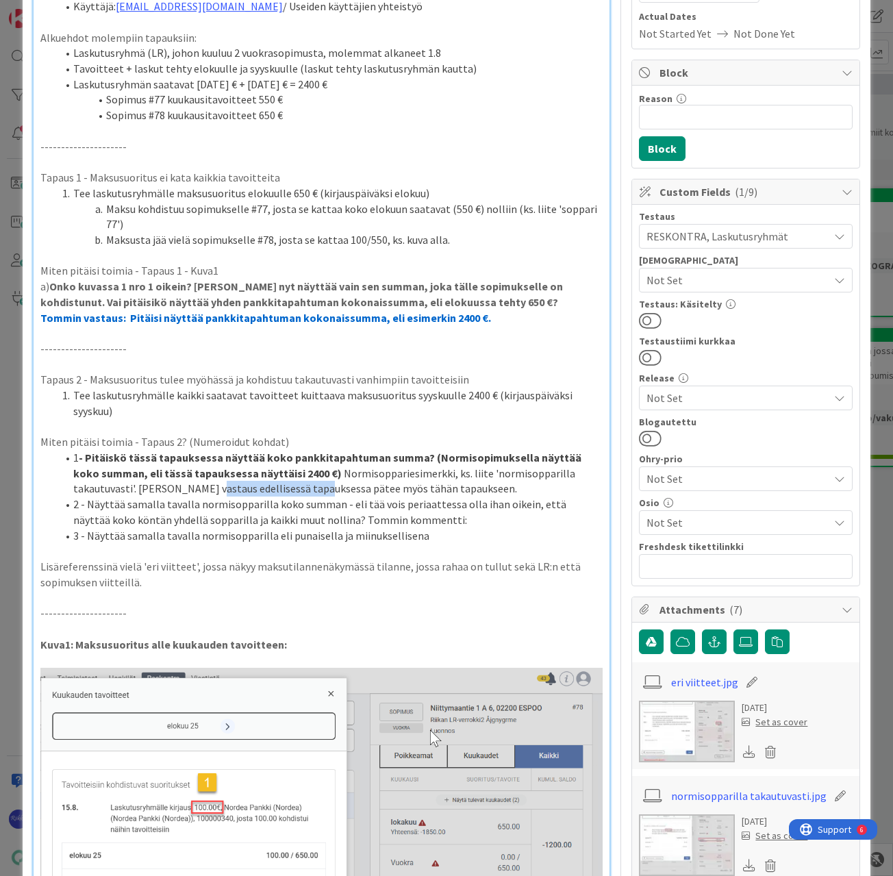
click at [256, 490] on li "1 - Pitäiskö tässä tapauksessa näyttää koko pankkitapahtuman summa? (Normisopim…" at bounding box center [330, 473] width 547 height 47
click at [462, 518] on li "2 - Näyttää samalla tavalla normisopparilla koko summan - eli tää vois periaatt…" at bounding box center [330, 512] width 547 height 31
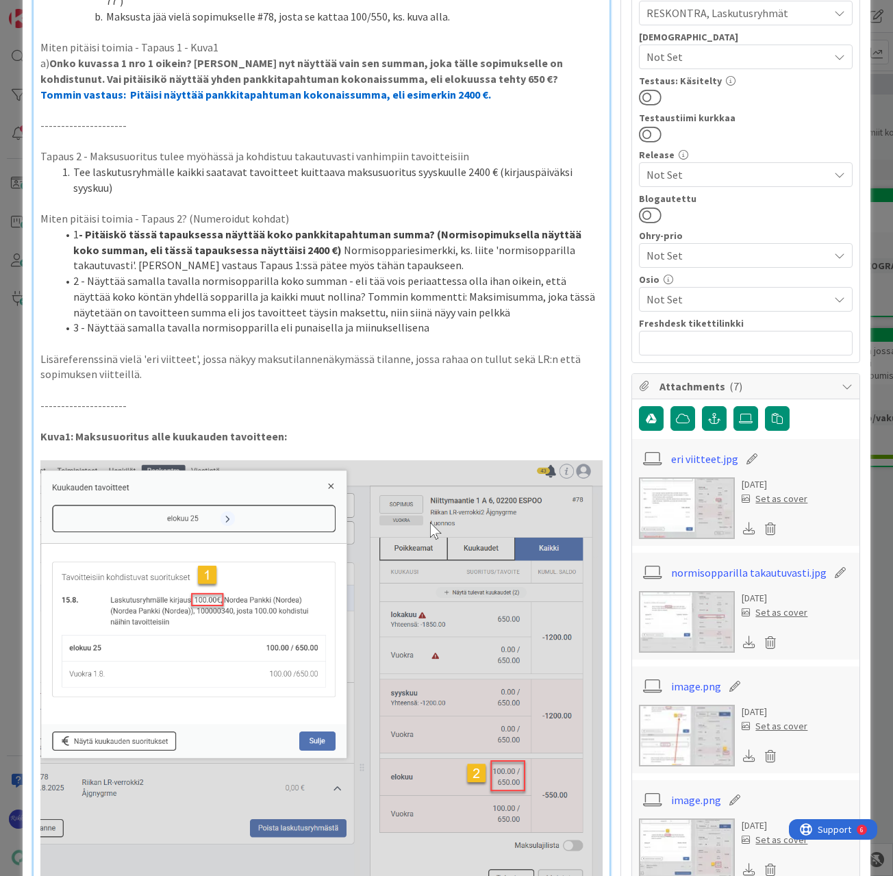
scroll to position [411, 0]
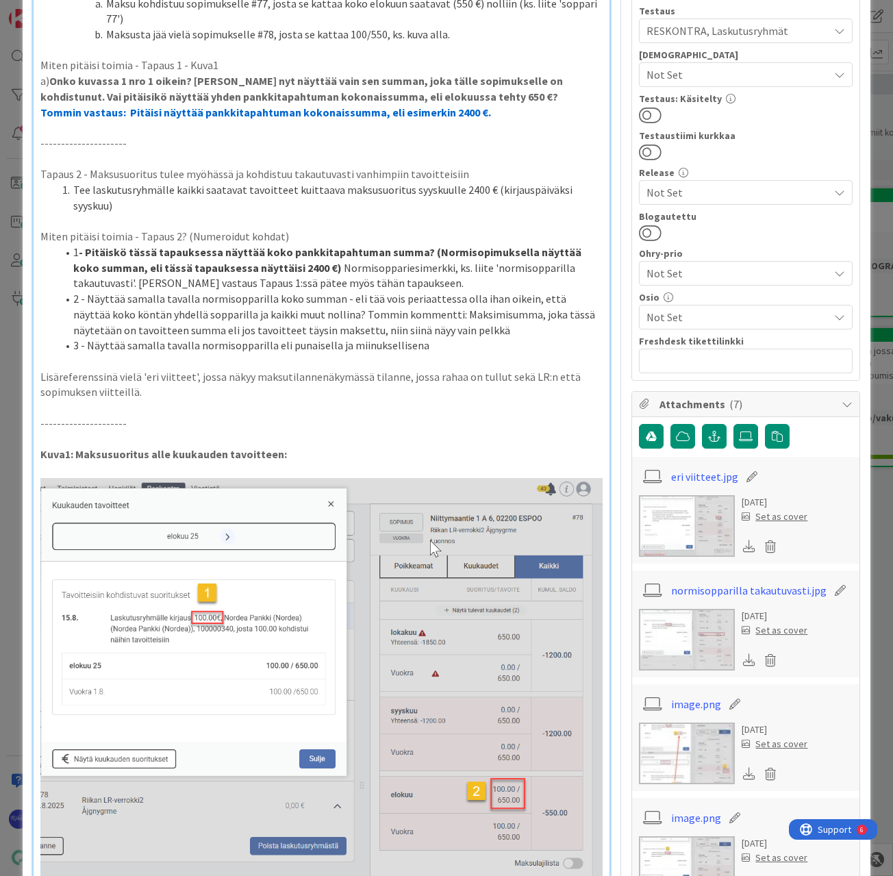
click at [73, 297] on li "2 - Näyttää samalla tavalla normisopparilla koko summan - eli tää vois periaatt…" at bounding box center [330, 314] width 547 height 47
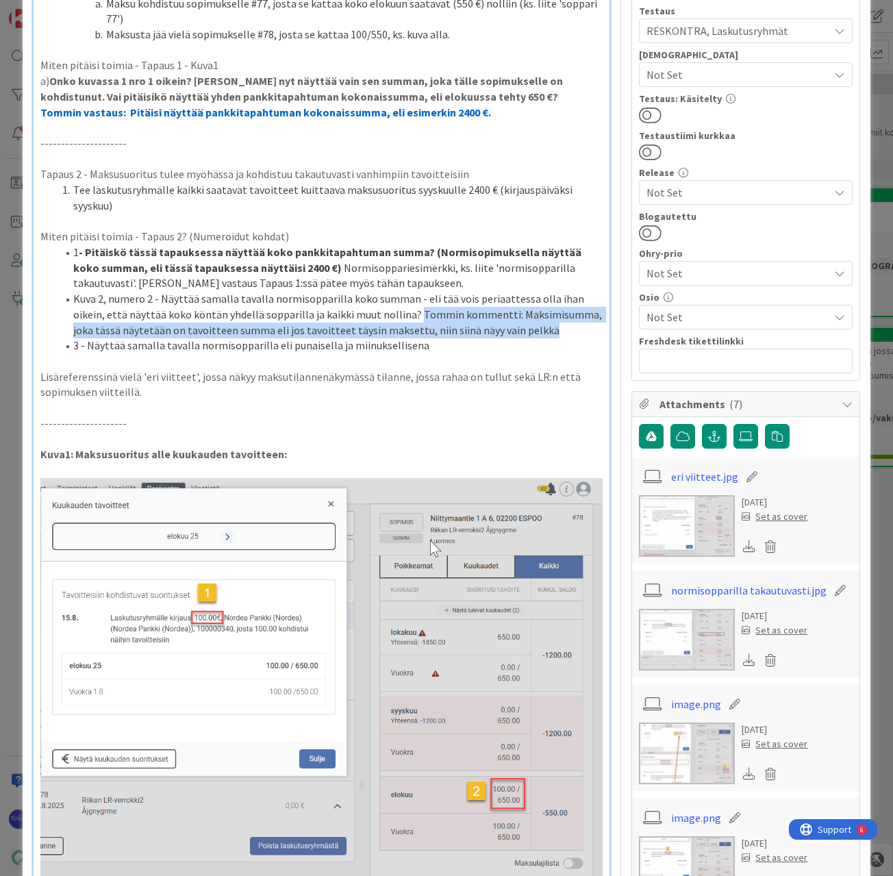
drag, startPoint x: 411, startPoint y: 310, endPoint x: 540, endPoint y: 330, distance: 131.0
click at [540, 330] on li "Kuva 2, numero 2 - Näyttää samalla tavalla normisopparilla koko summan - eli tä…" at bounding box center [330, 314] width 547 height 47
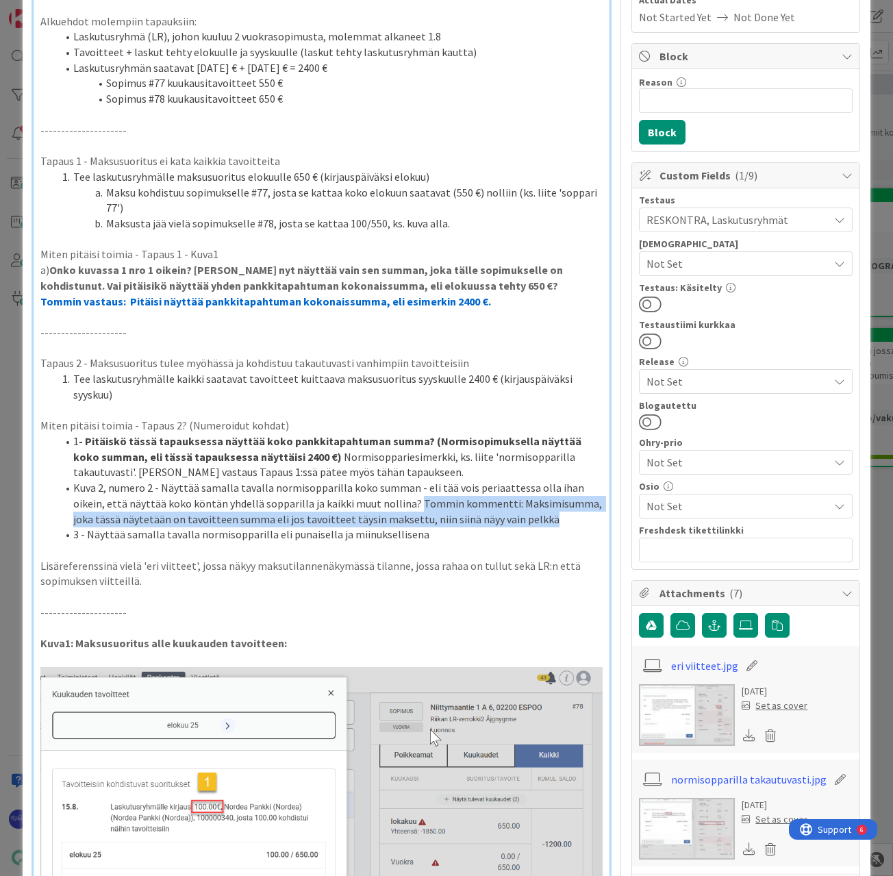
scroll to position [0, 0]
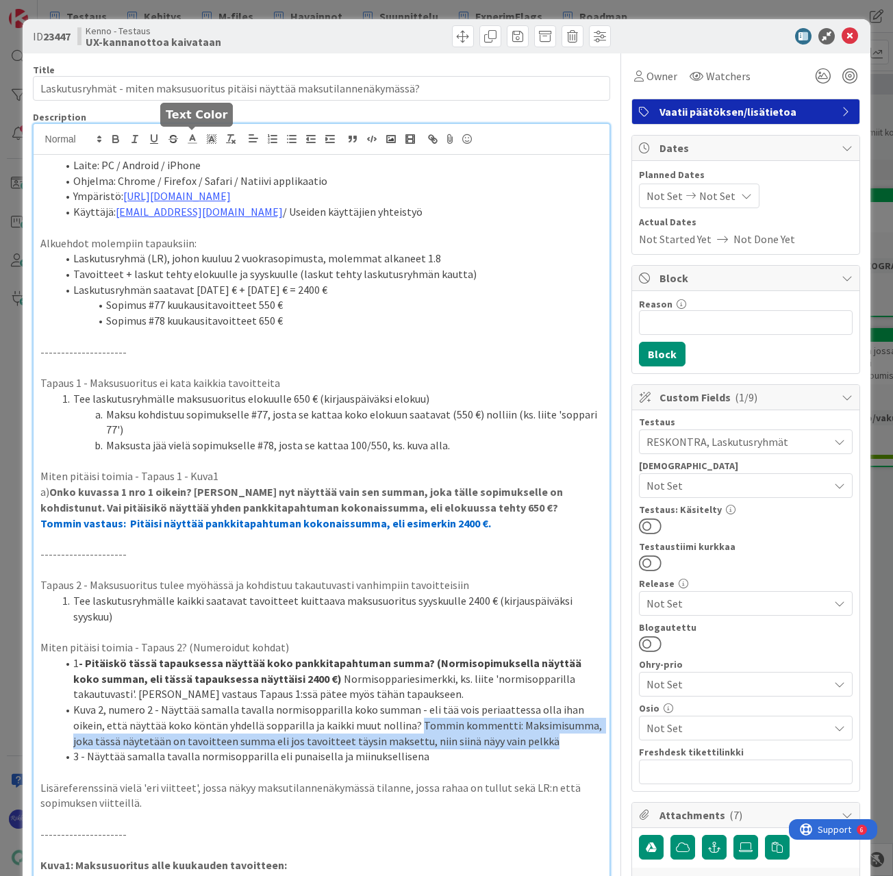
click at [187, 141] on icon at bounding box center [192, 139] width 12 height 12
click at [262, 150] on span at bounding box center [235, 184] width 104 height 74
click at [262, 154] on span at bounding box center [262, 156] width 11 height 11
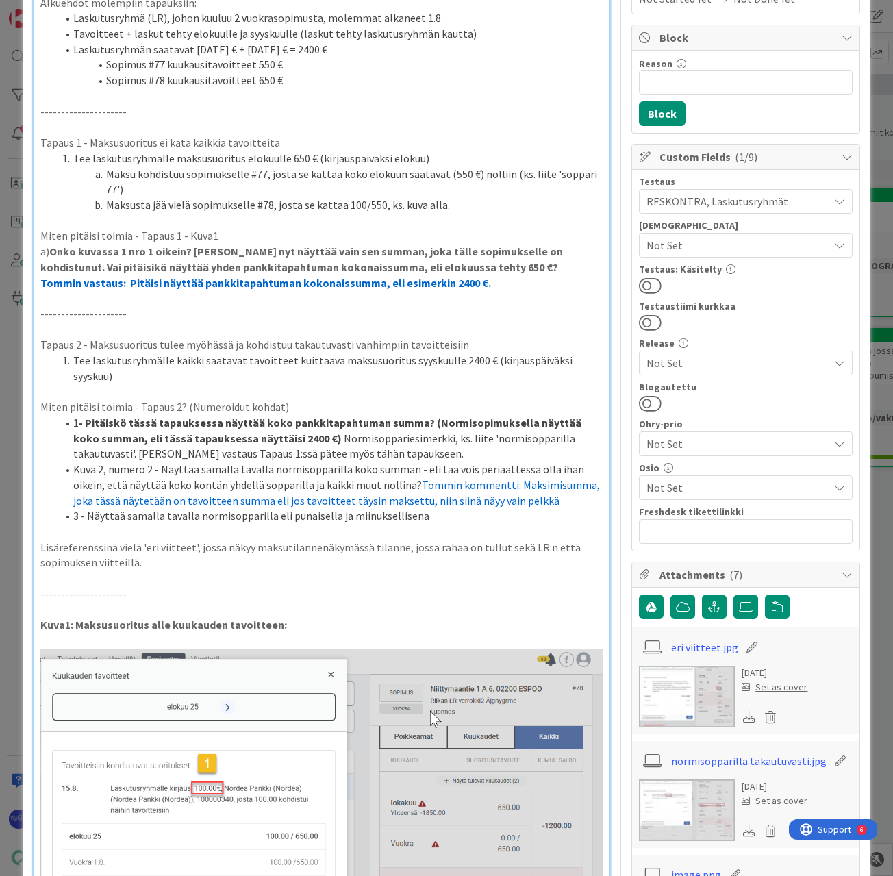
scroll to position [274, 0]
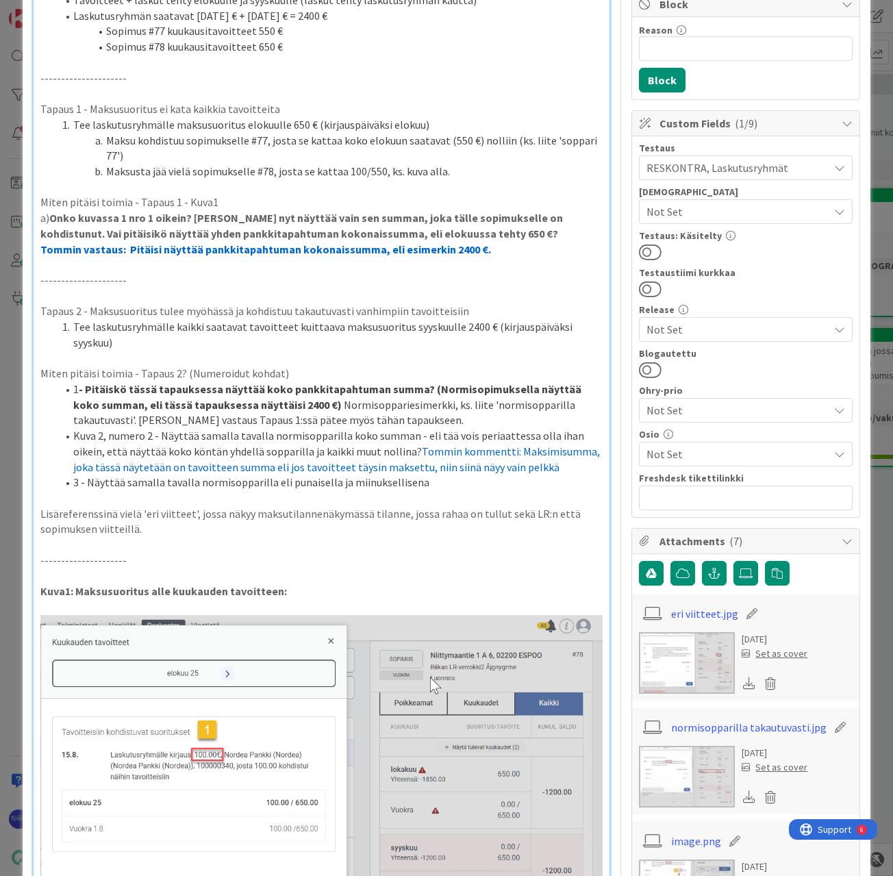
click at [548, 465] on li "Kuva 2, numero 2 - Näyttää samalla tavalla normisopparilla koko summan - eli tä…" at bounding box center [330, 451] width 547 height 47
click at [476, 472] on span "Tommin kommentti: Maksimisumma, joka tässä näytetään on tavoitteen summa eli jo…" at bounding box center [337, 459] width 529 height 29
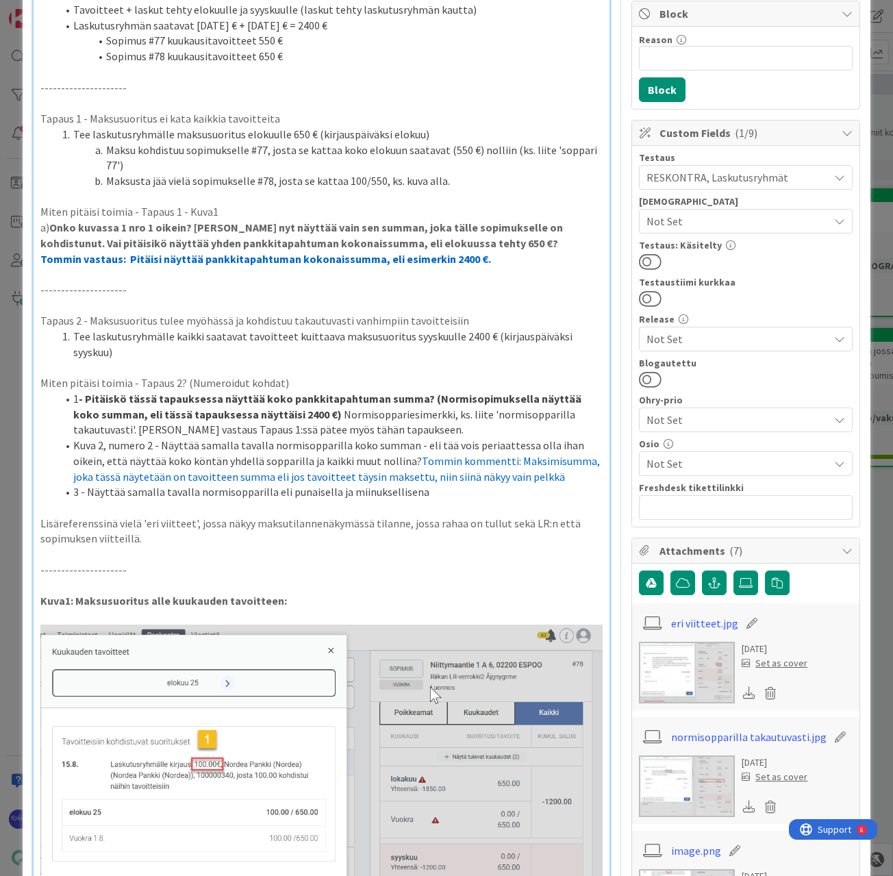
scroll to position [68, 0]
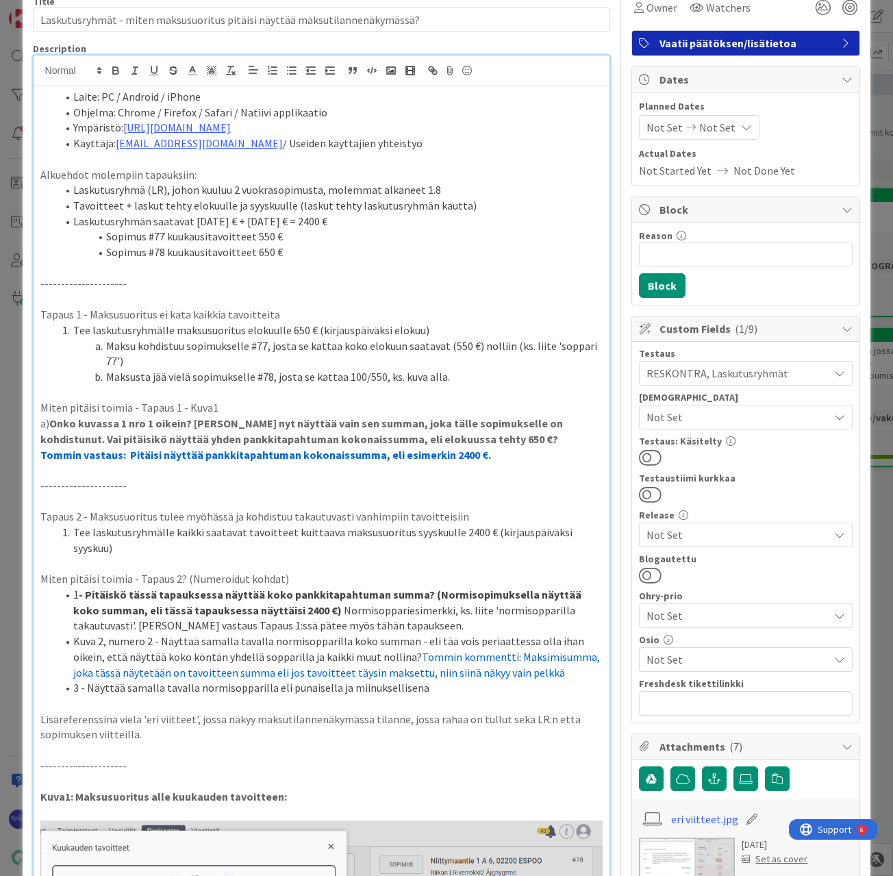
click at [510, 461] on p "Tommin vastaus: Pitäisi näyttää pankkitapahtuman kokonaissumma, eli esimerkin 2…" at bounding box center [321, 455] width 563 height 16
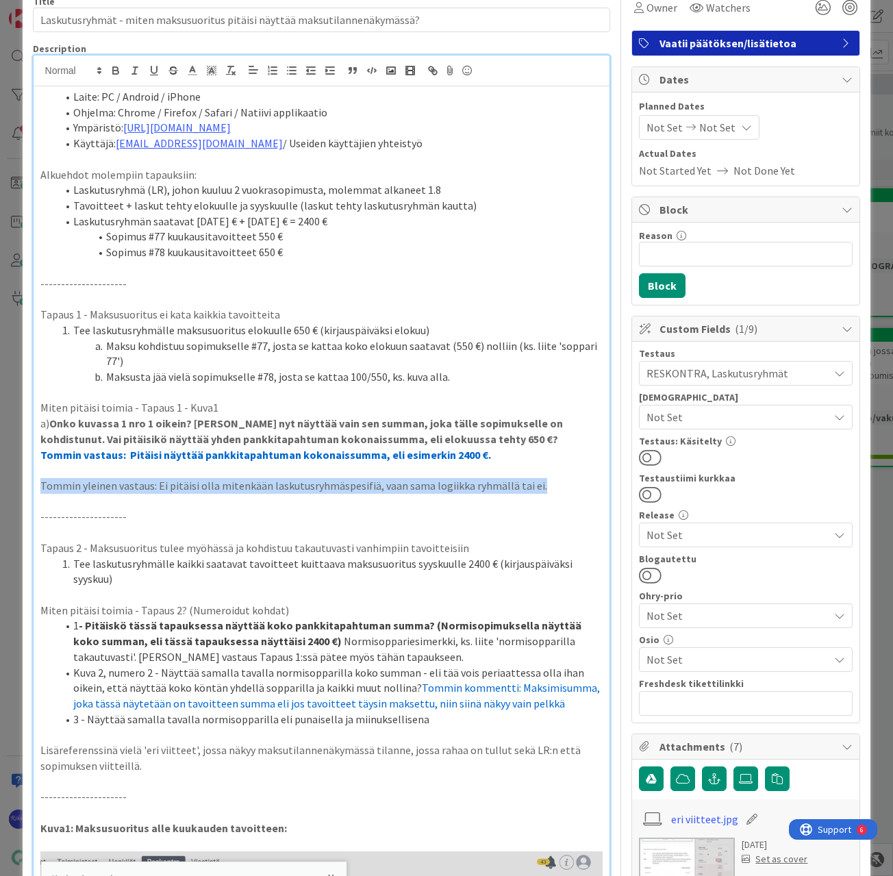
drag, startPoint x: 555, startPoint y: 490, endPoint x: 36, endPoint y: 482, distance: 518.5
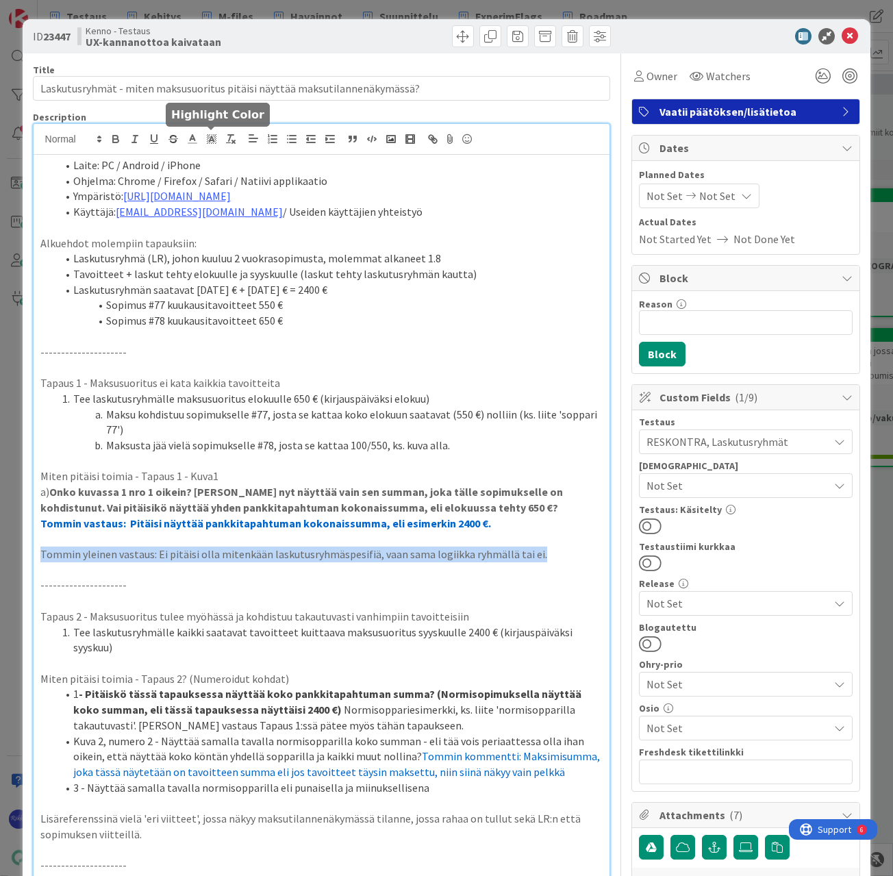
click at [192, 138] on icon at bounding box center [192, 139] width 12 height 12
click at [260, 156] on span at bounding box center [262, 156] width 11 height 11
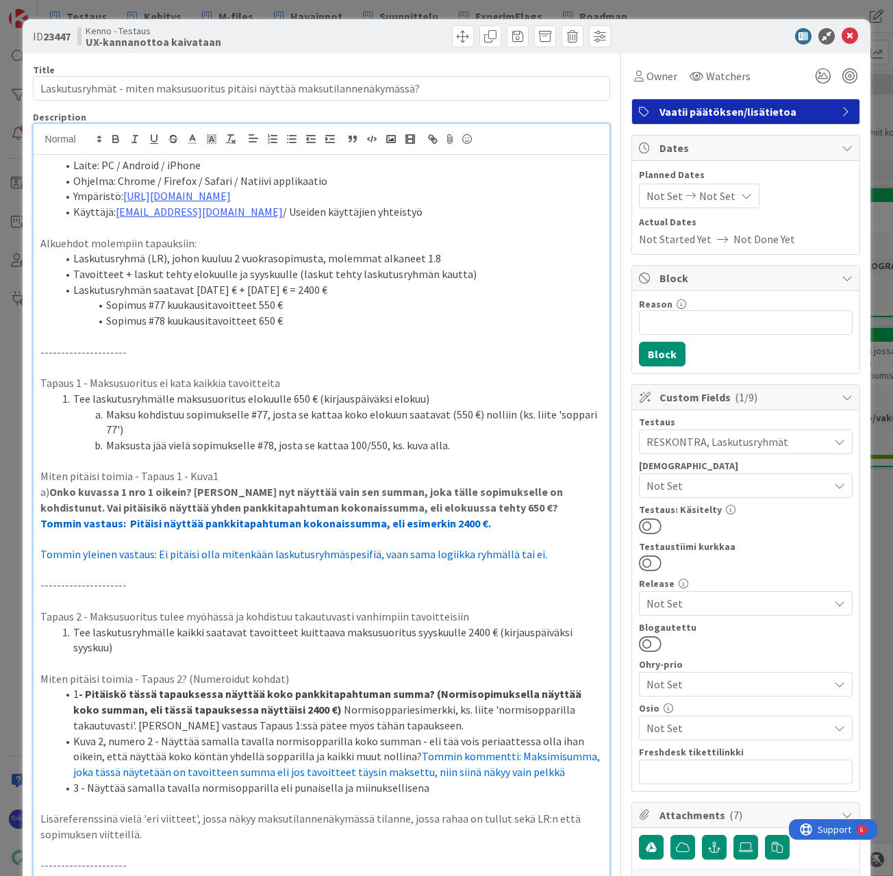
click at [481, 603] on p at bounding box center [321, 601] width 563 height 16
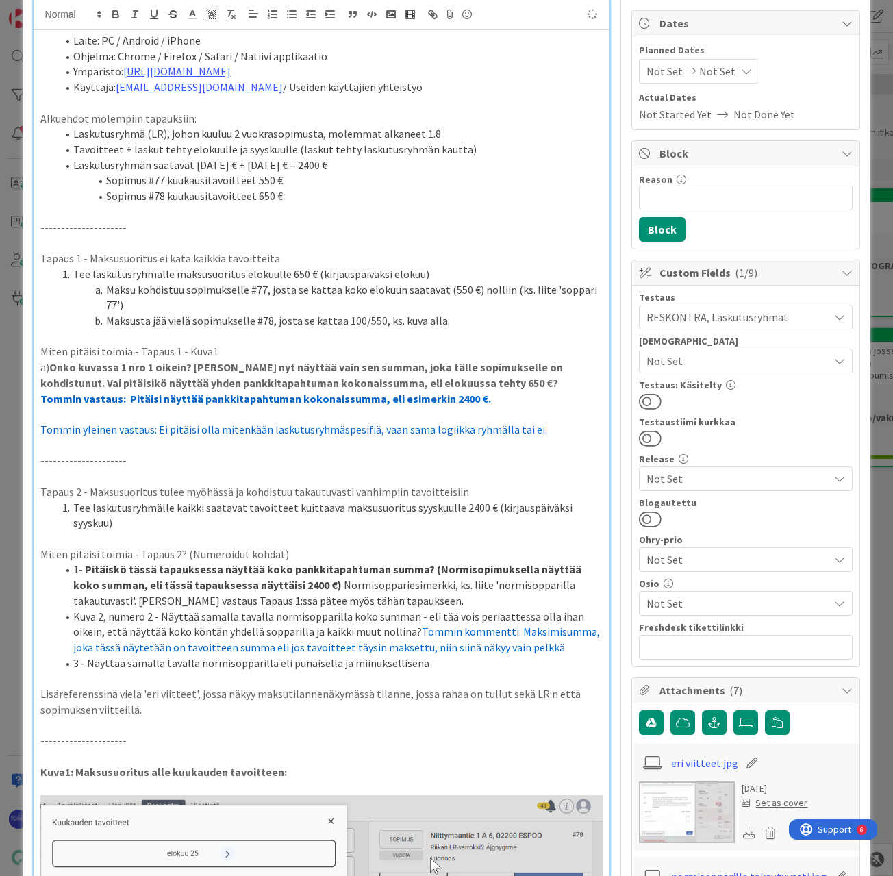
scroll to position [274, 0]
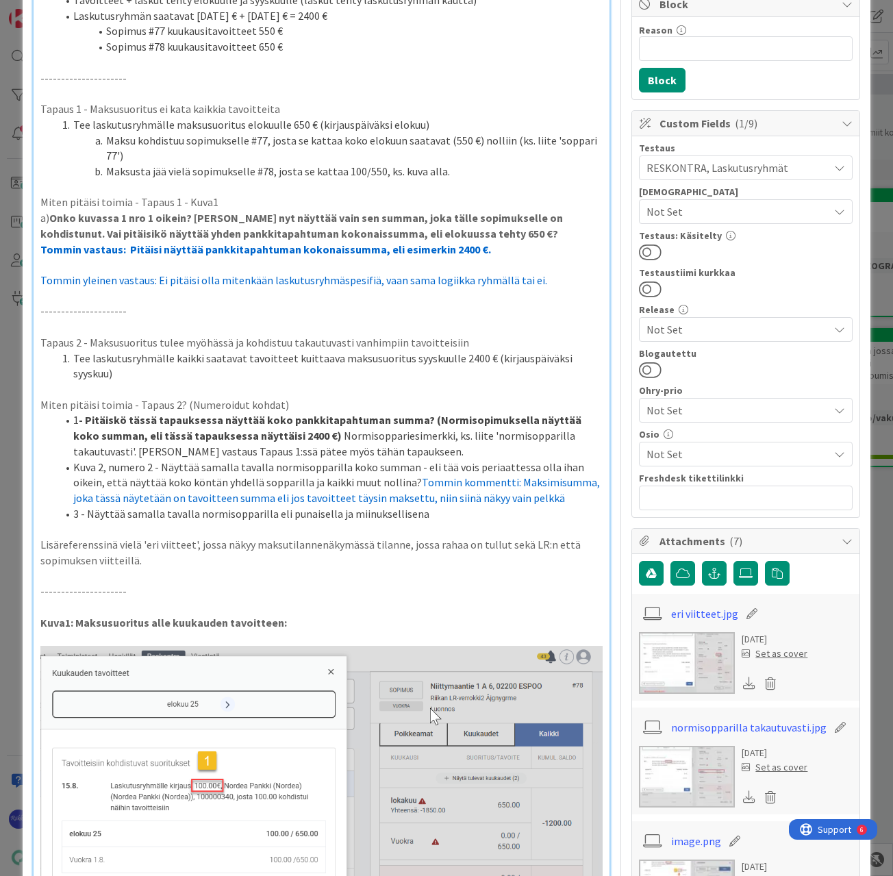
click at [559, 501] on li "Kuva 2, numero 2 - Näyttää samalla tavalla normisopparilla koko summan - eli tä…" at bounding box center [330, 483] width 547 height 47
drag, startPoint x: 543, startPoint y: 500, endPoint x: 586, endPoint y: 503, distance: 43.2
click at [586, 503] on li "Kuva 2, numero 2 - Näyttää samalla tavalla normisopparilla koko summan - eli tä…" at bounding box center [330, 483] width 547 height 47
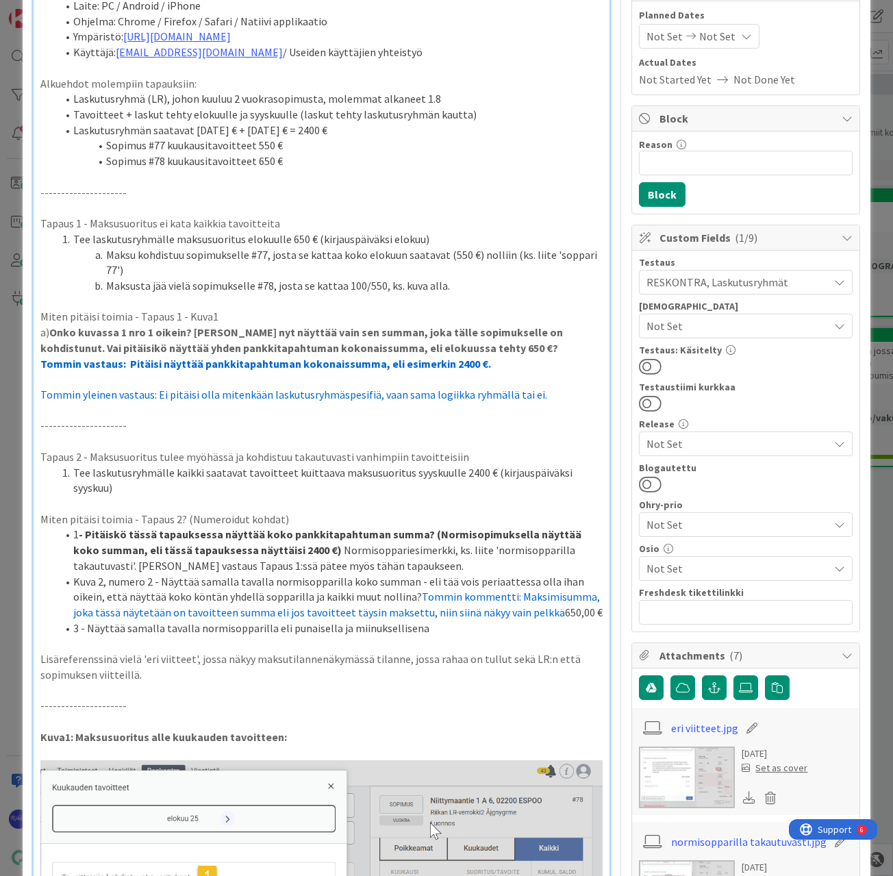
scroll to position [0, 0]
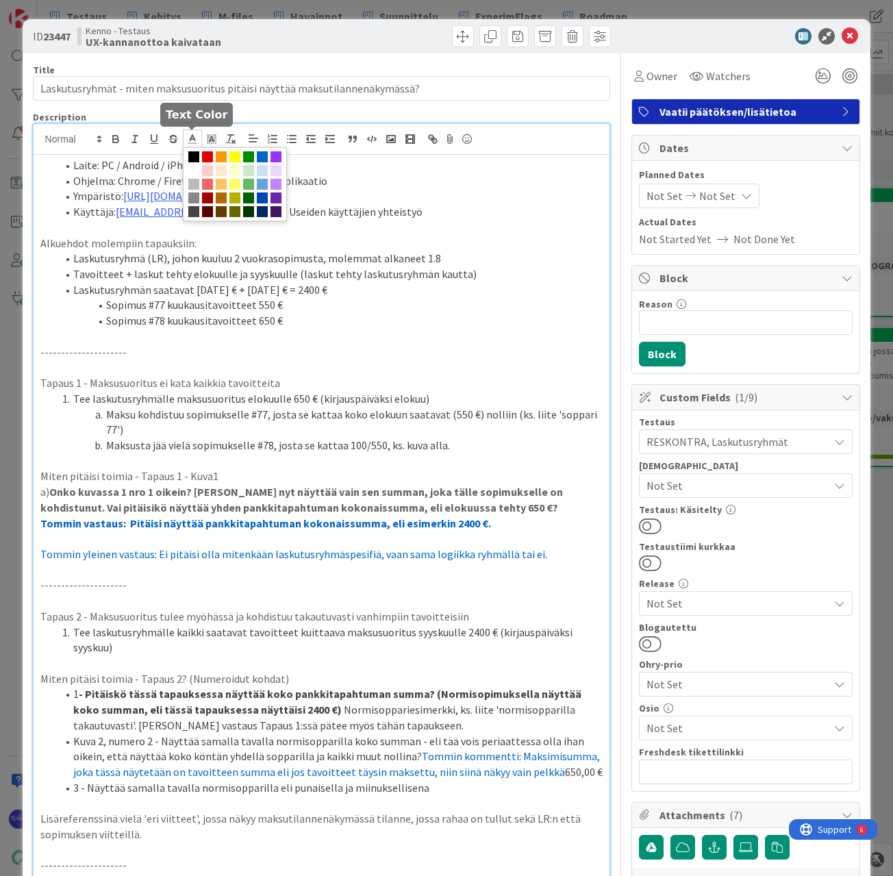
click at [195, 138] on icon at bounding box center [192, 139] width 12 height 12
click at [264, 157] on span at bounding box center [262, 156] width 11 height 11
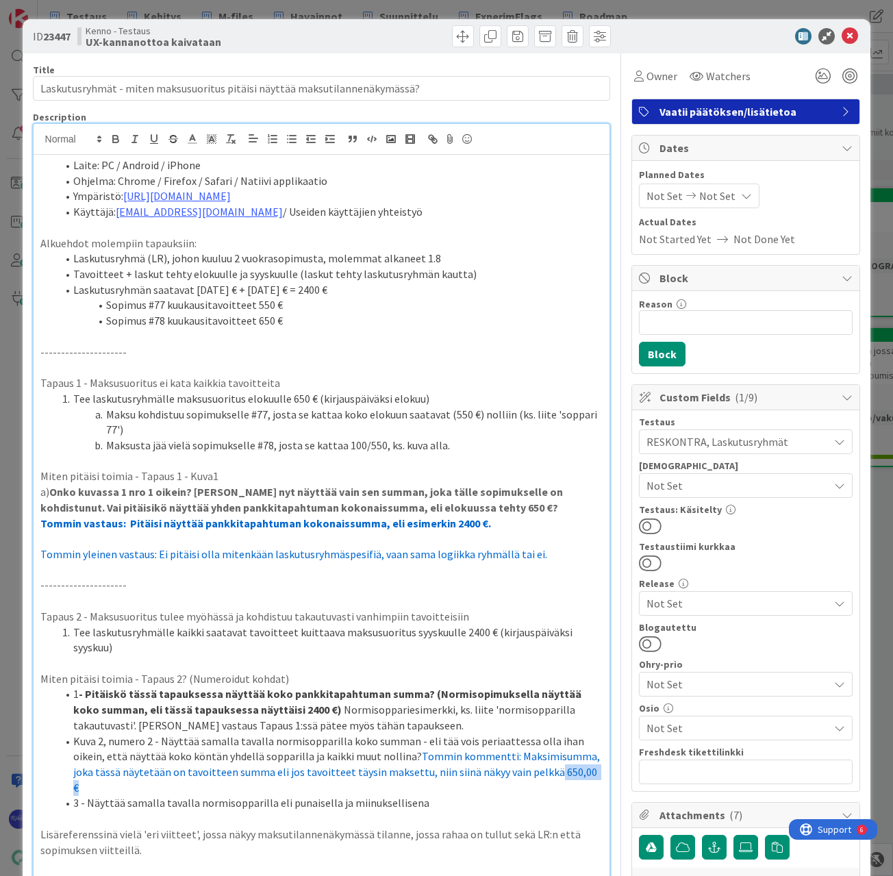
scroll to position [274, 0]
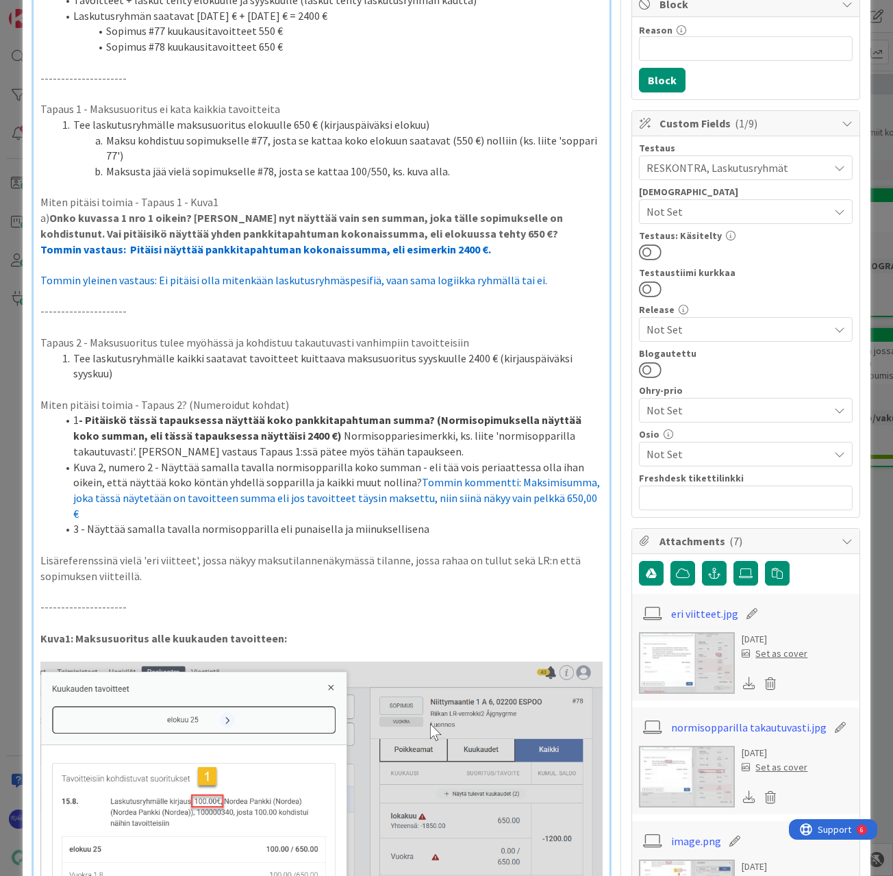
click at [509, 521] on li "3 - Näyttää samalla tavalla normisopparilla eli punaisella ja miinuksellisena" at bounding box center [330, 529] width 547 height 16
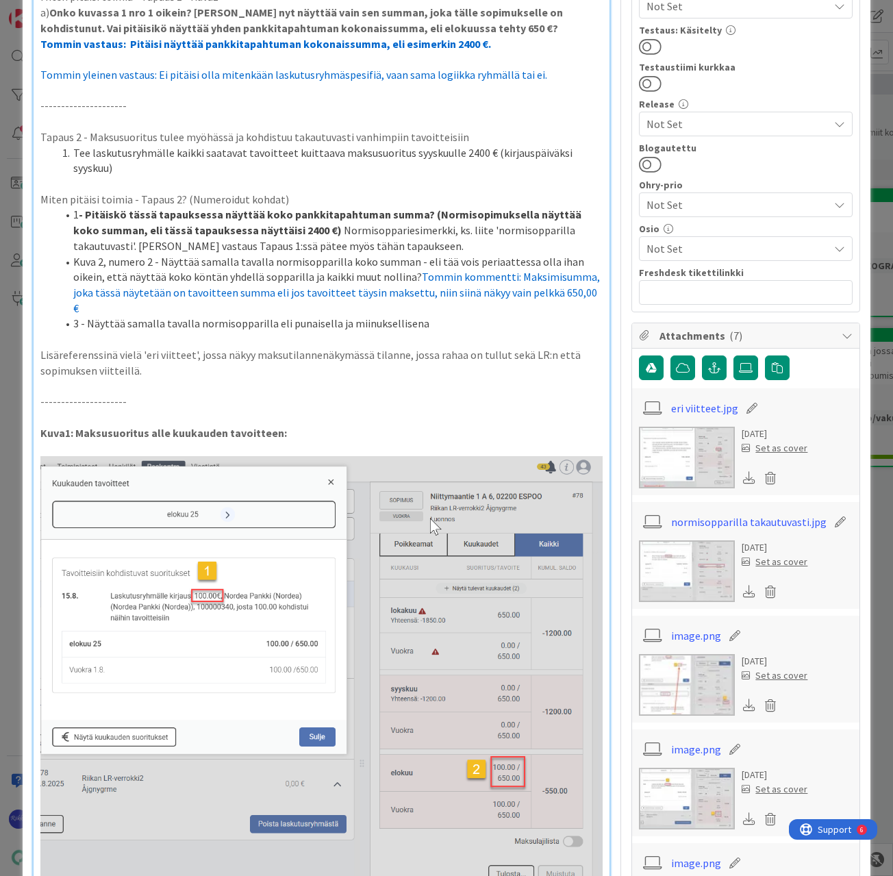
scroll to position [685, 0]
